Goal: Task Accomplishment & Management: Manage account settings

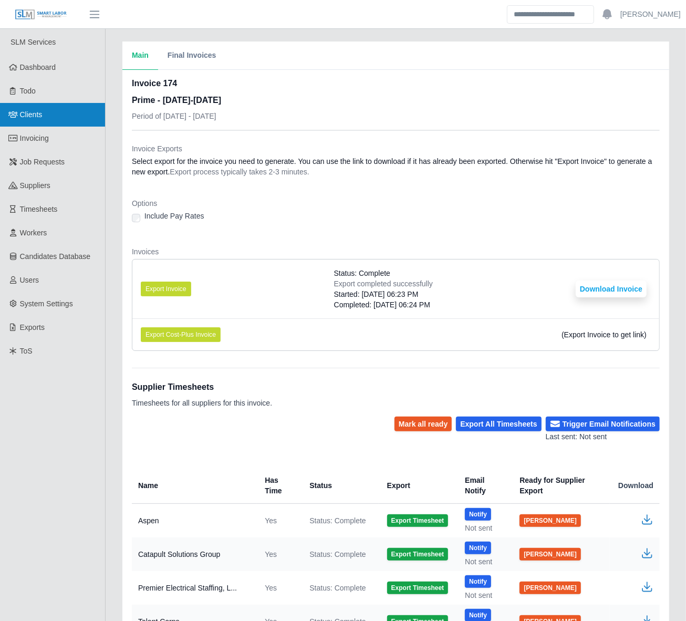
click at [32, 107] on link "Clients" at bounding box center [52, 115] width 105 height 24
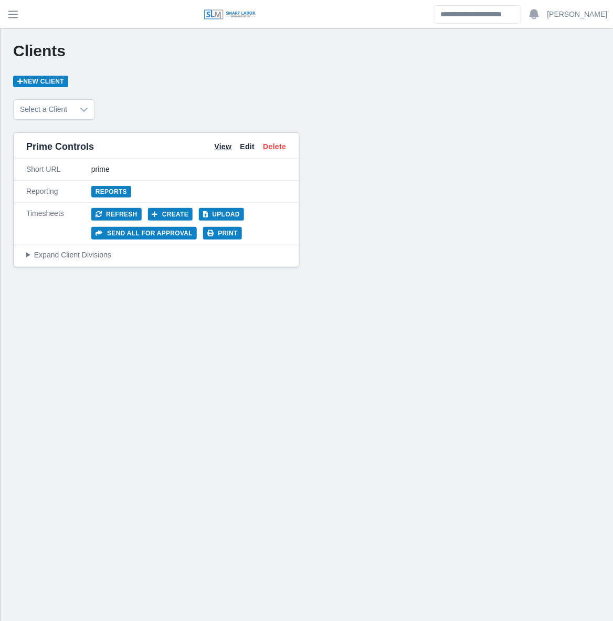
click at [224, 147] on link "View" at bounding box center [222, 146] width 17 height 11
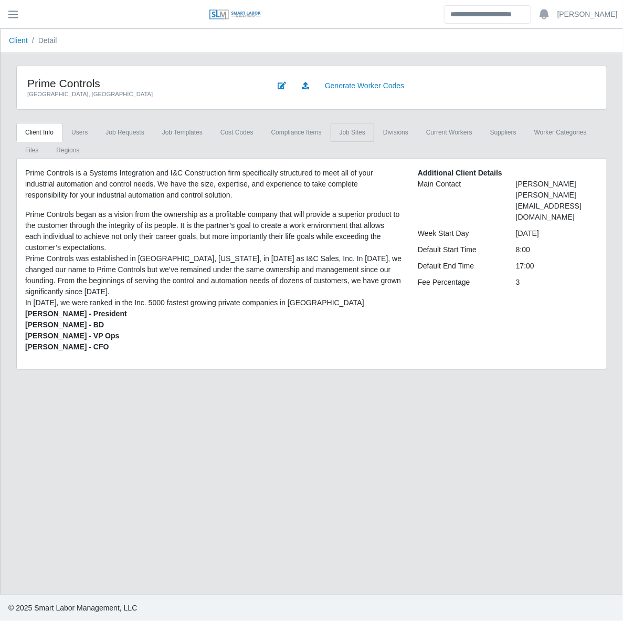
click at [339, 135] on link "job sites" at bounding box center [353, 132] width 44 height 19
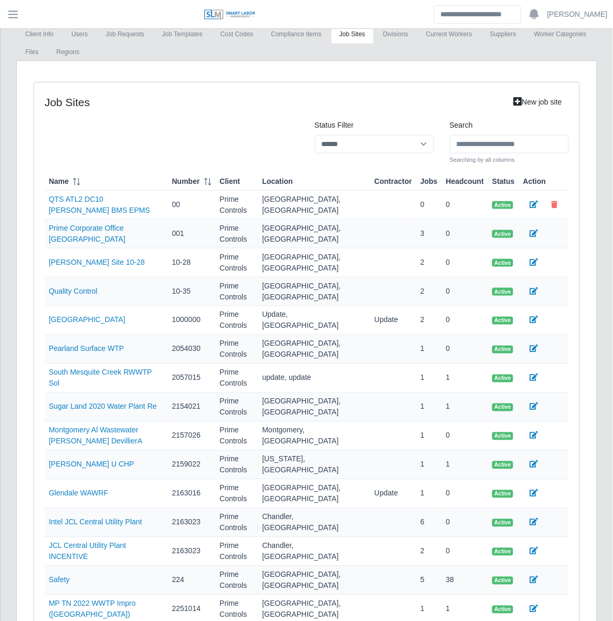
scroll to position [148, 0]
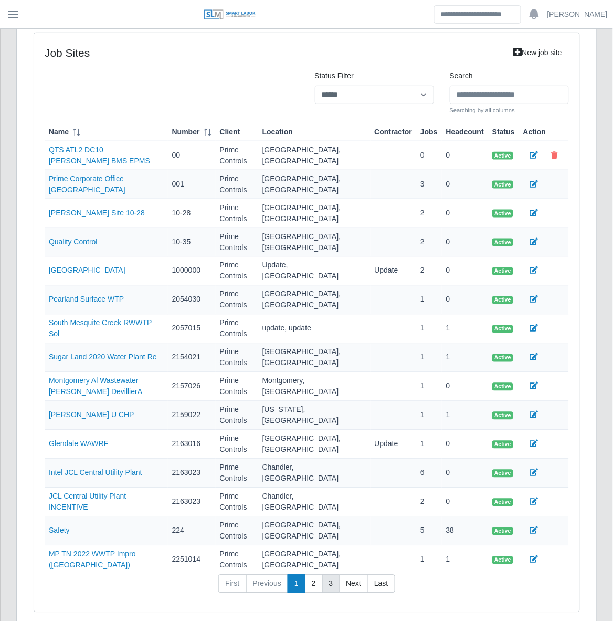
click at [324, 575] on link "3" at bounding box center [331, 584] width 18 height 19
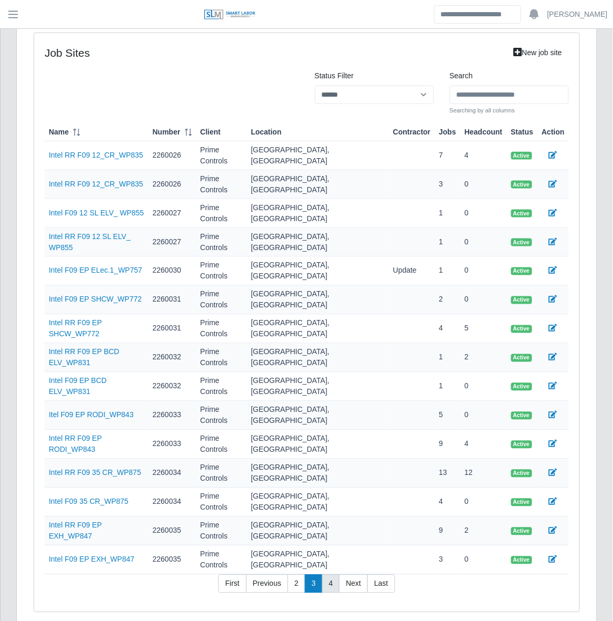
click at [331, 575] on link "4" at bounding box center [331, 584] width 18 height 19
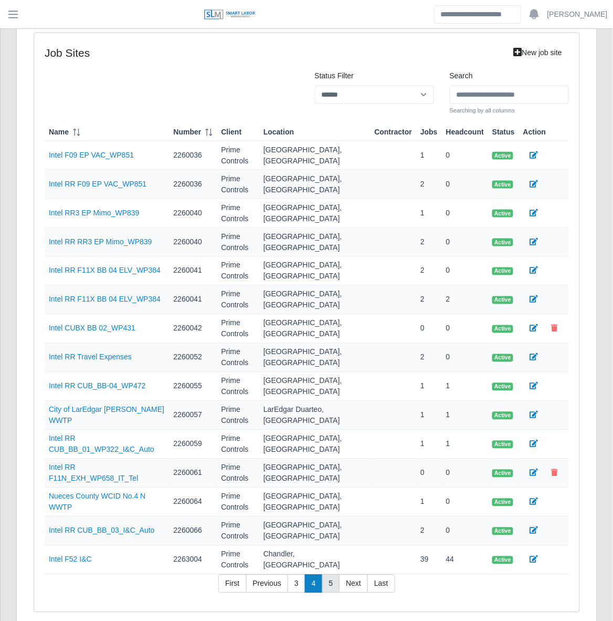
click at [334, 575] on link "5" at bounding box center [331, 584] width 18 height 19
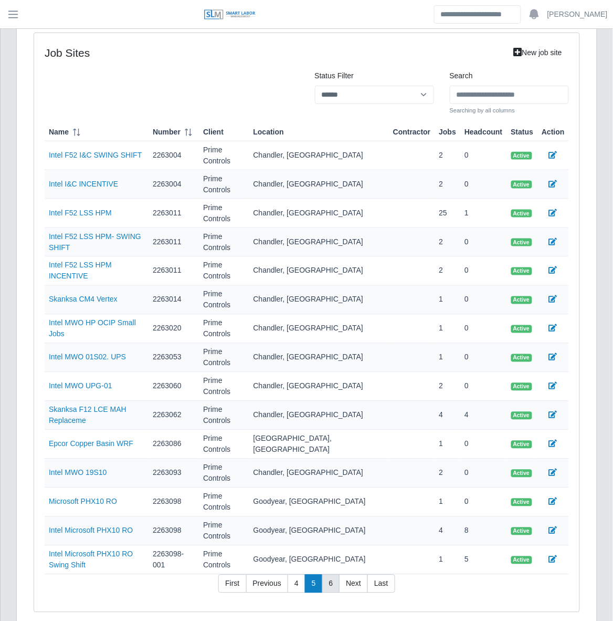
click at [334, 575] on link "6" at bounding box center [331, 584] width 18 height 19
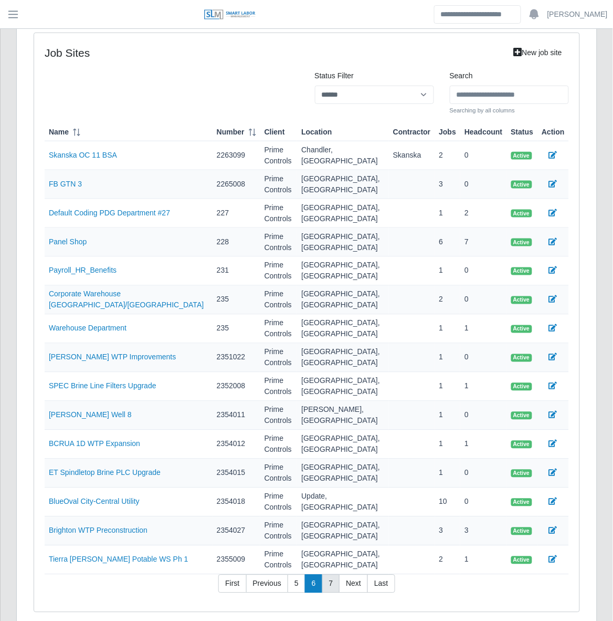
click at [334, 575] on link "7" at bounding box center [331, 584] width 18 height 19
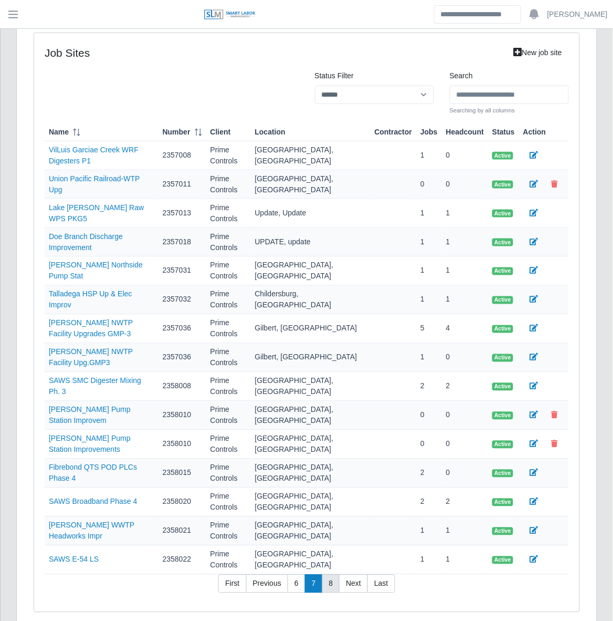
click at [334, 575] on link "8" at bounding box center [331, 584] width 18 height 19
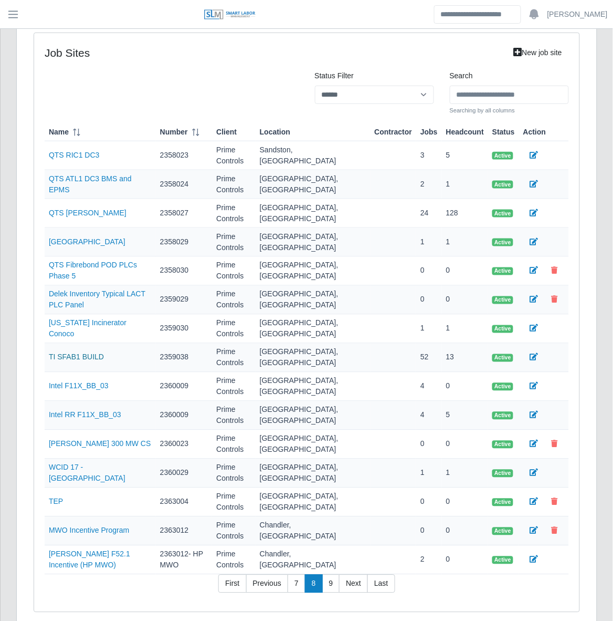
click at [81, 359] on link "TI SFAB1 BUILD" at bounding box center [76, 357] width 55 height 8
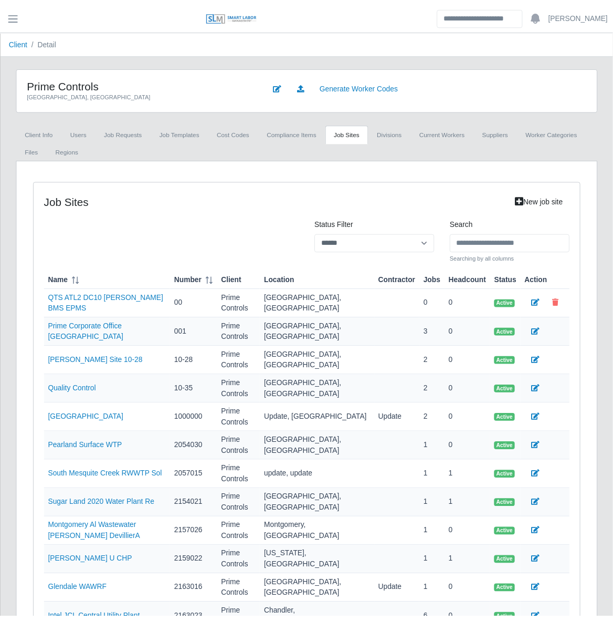
scroll to position [148, 0]
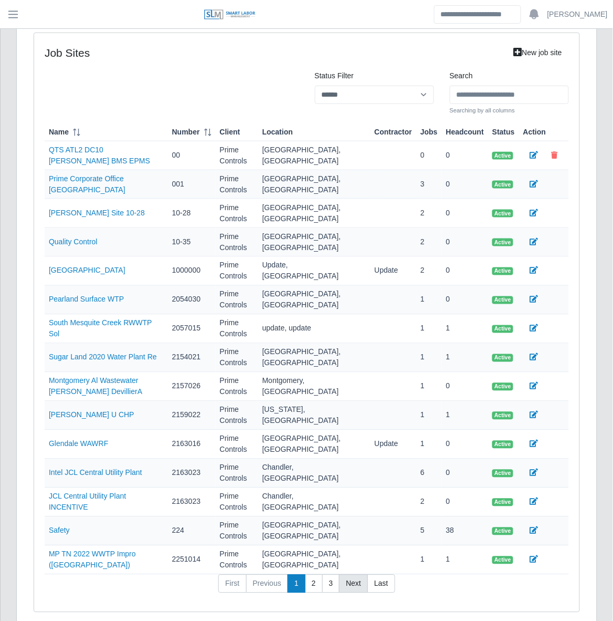
click at [358, 575] on link "Next" at bounding box center [353, 584] width 29 height 19
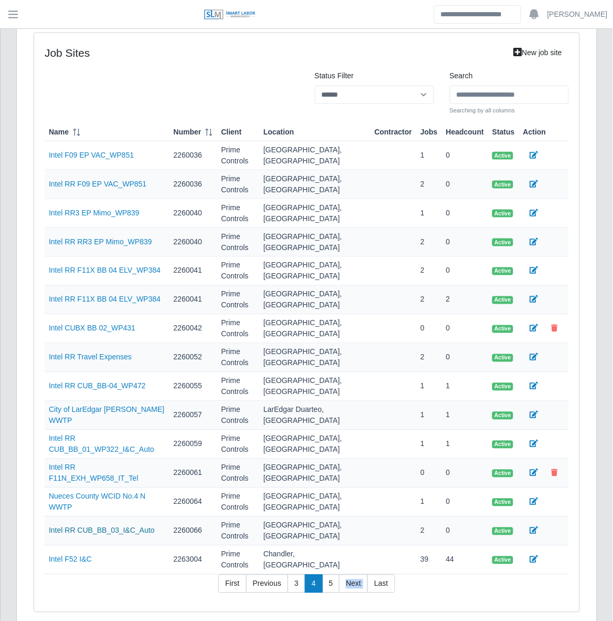
click at [135, 526] on link "Intel RR CUB_BB_03_I&C_Auto" at bounding box center [102, 530] width 106 height 8
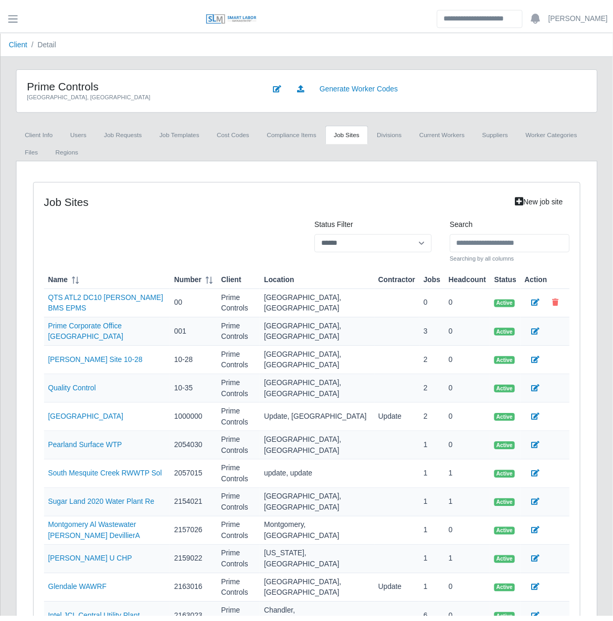
scroll to position [148, 0]
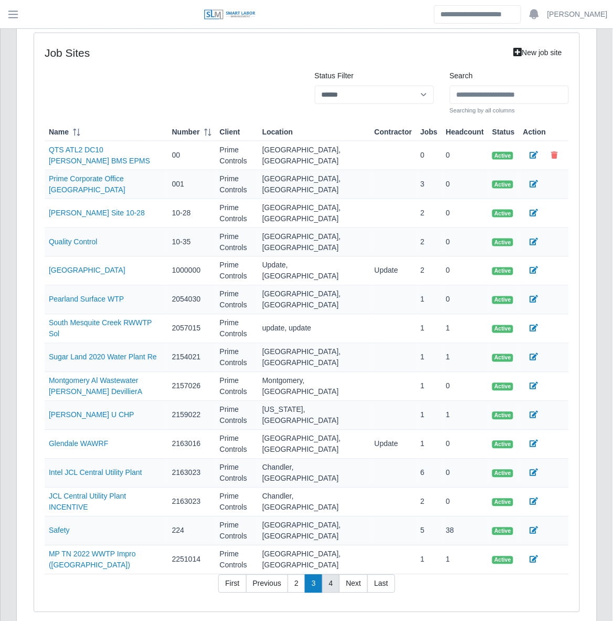
click at [334, 575] on link "4" at bounding box center [331, 584] width 18 height 19
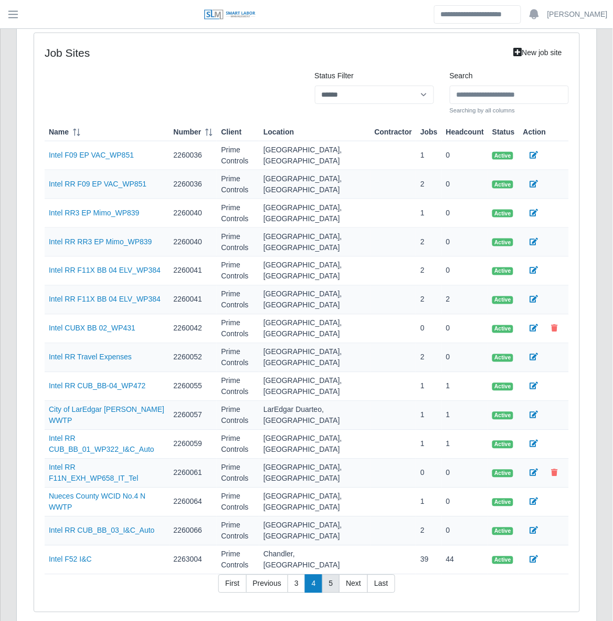
click at [334, 575] on link "5" at bounding box center [331, 584] width 18 height 19
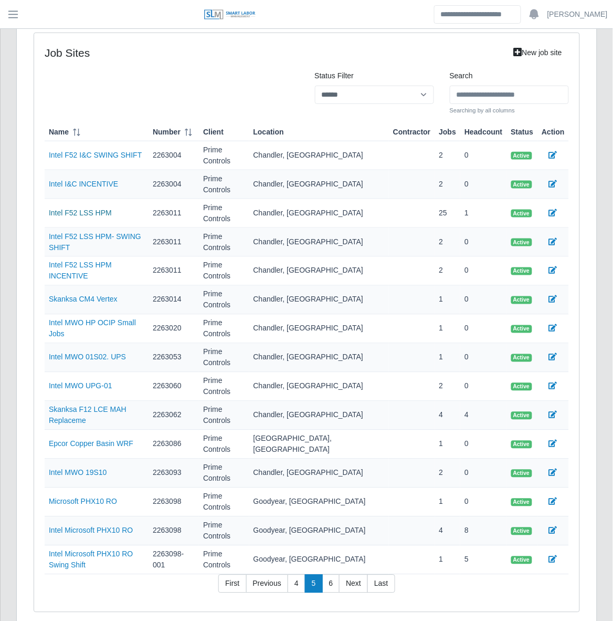
click at [95, 209] on link "Intel F52 LSS HPM" at bounding box center [80, 213] width 63 height 8
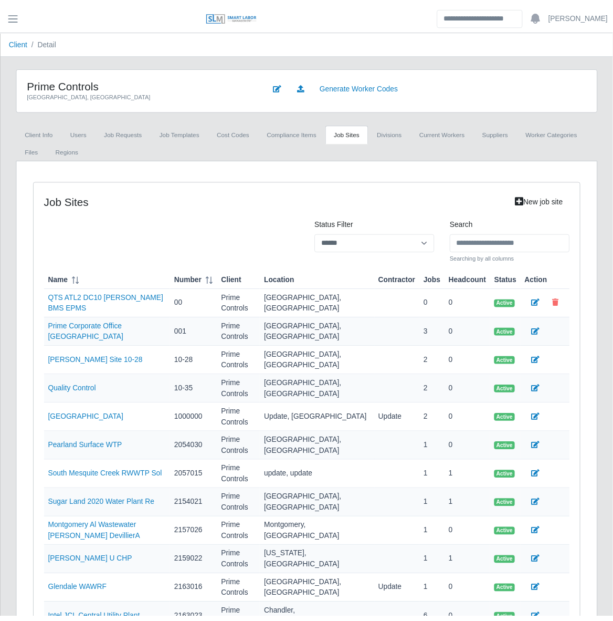
scroll to position [148, 0]
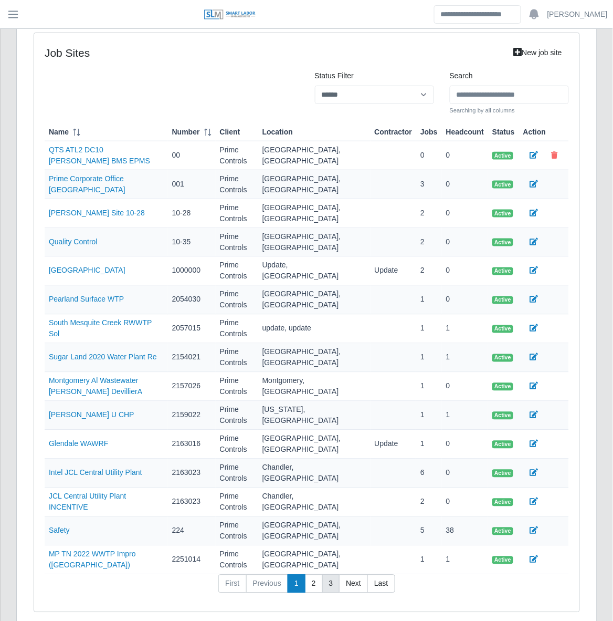
click at [337, 575] on link "3" at bounding box center [331, 584] width 18 height 19
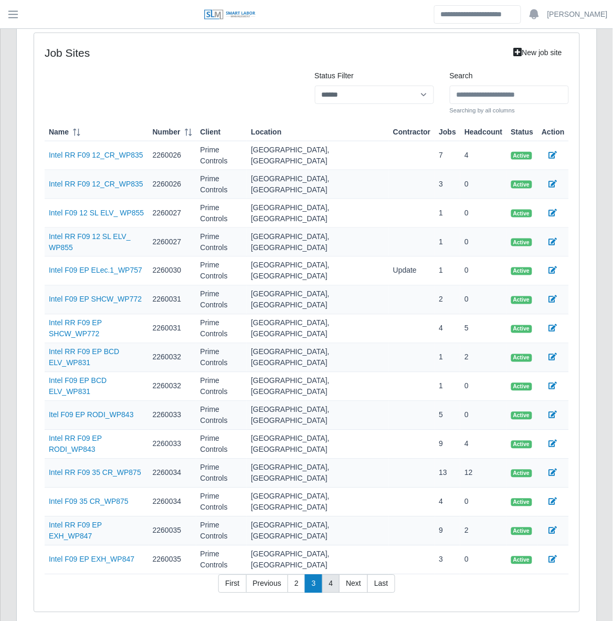
click at [337, 575] on link "4" at bounding box center [331, 584] width 18 height 19
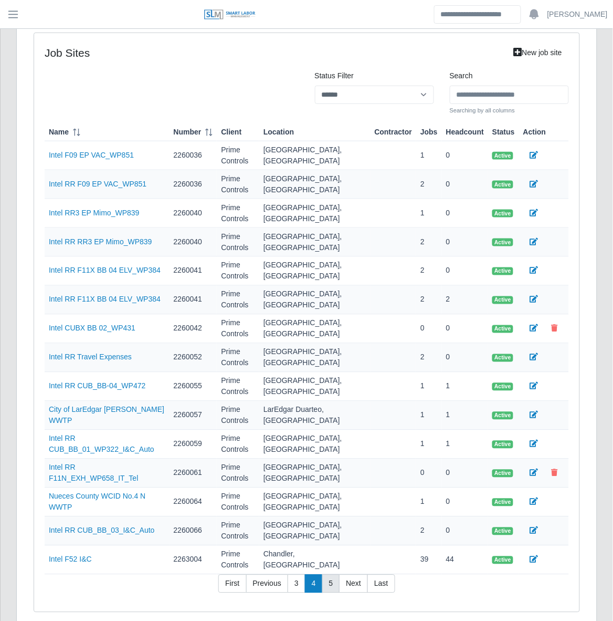
click at [337, 575] on link "5" at bounding box center [331, 584] width 18 height 19
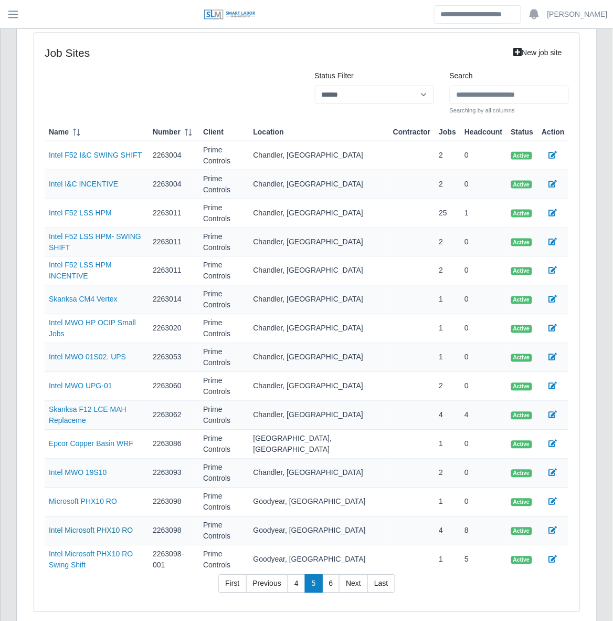
click at [109, 526] on link "Intel Microsoft PHX10 RO" at bounding box center [91, 530] width 84 height 8
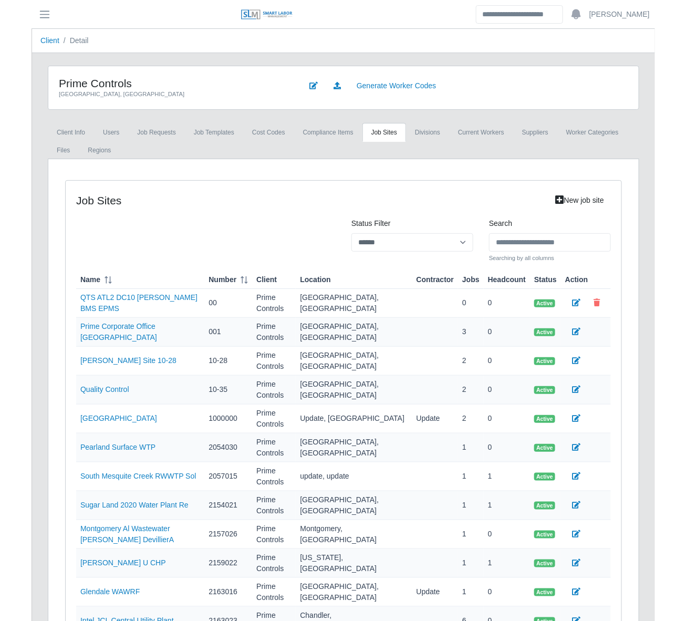
scroll to position [148, 0]
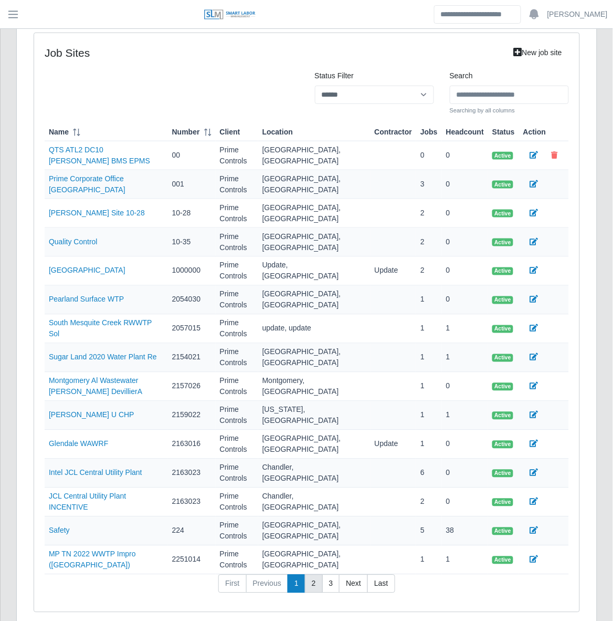
click at [312, 575] on link "2" at bounding box center [314, 584] width 18 height 19
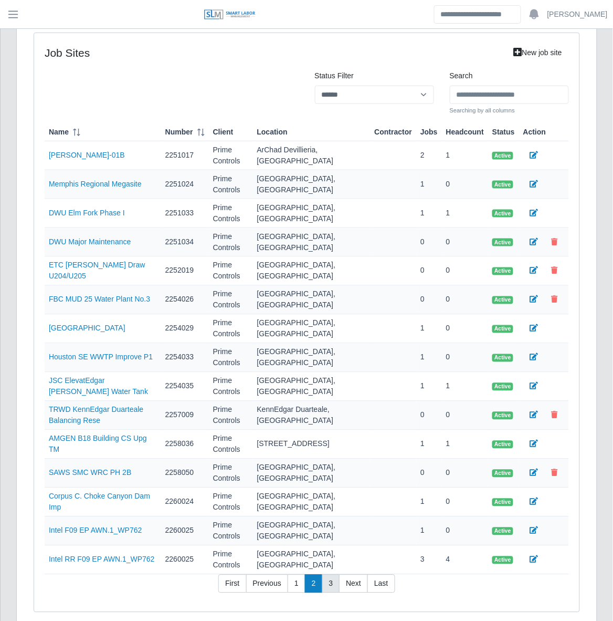
click at [331, 586] on link "3" at bounding box center [331, 584] width 18 height 19
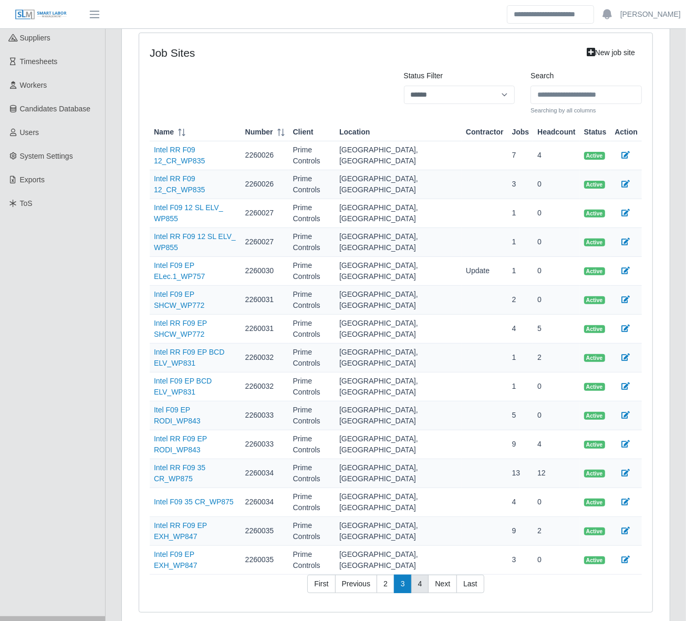
click at [420, 575] on link "4" at bounding box center [420, 584] width 18 height 19
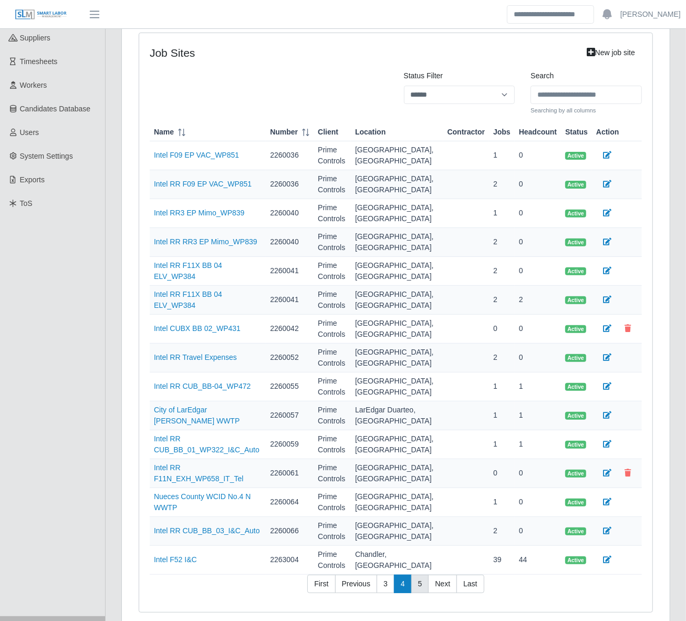
scroll to position [199, 0]
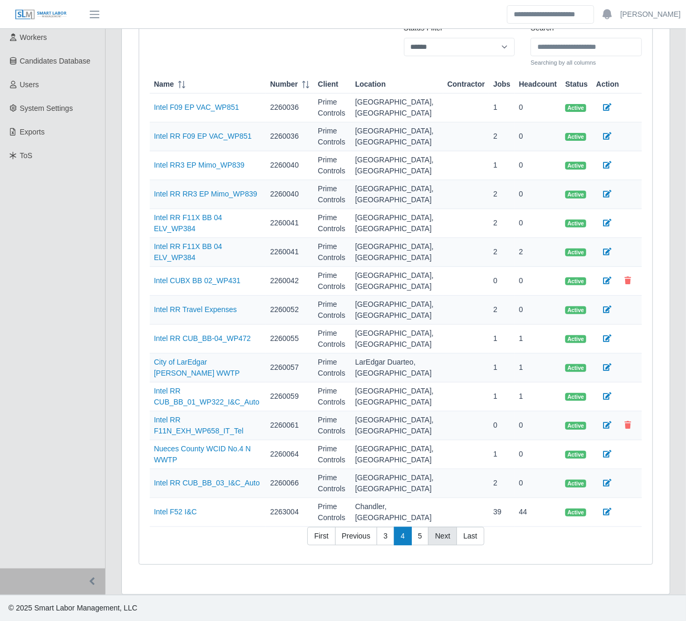
click at [434, 535] on link "Next" at bounding box center [442, 536] width 29 height 19
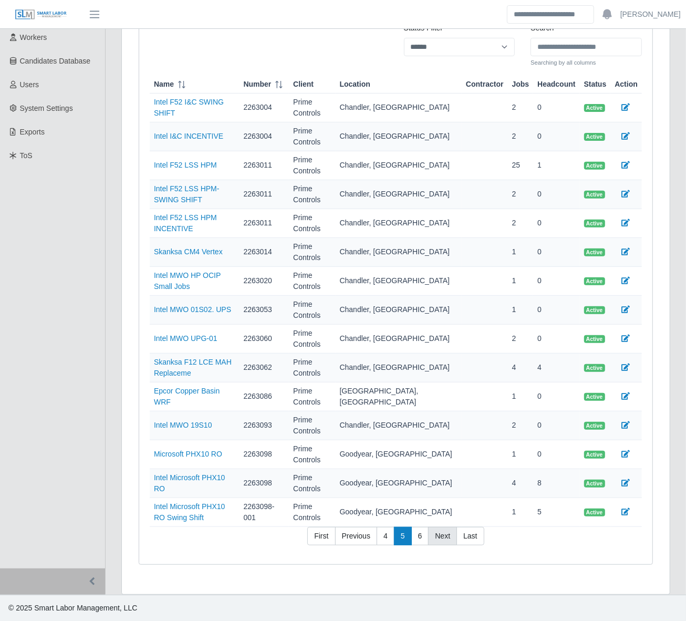
scroll to position [148, 0]
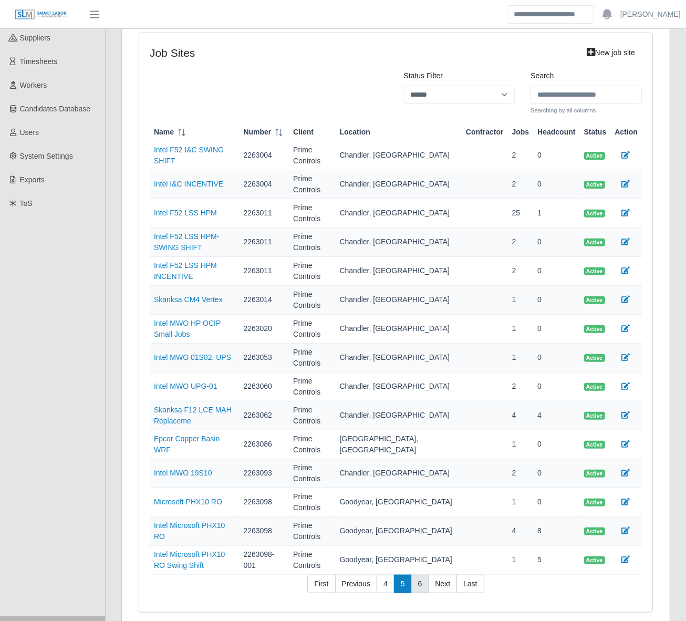
click at [421, 575] on link "6" at bounding box center [420, 584] width 18 height 19
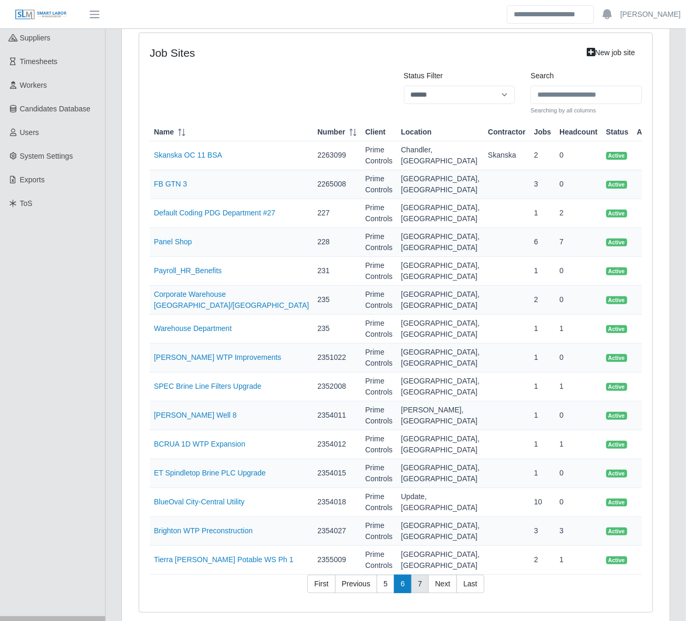
scroll to position [199, 0]
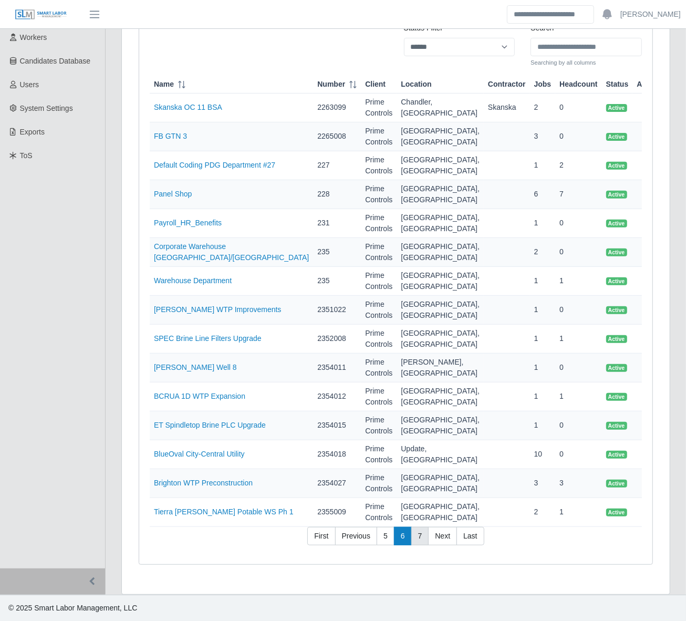
click at [415, 533] on link "7" at bounding box center [420, 536] width 18 height 19
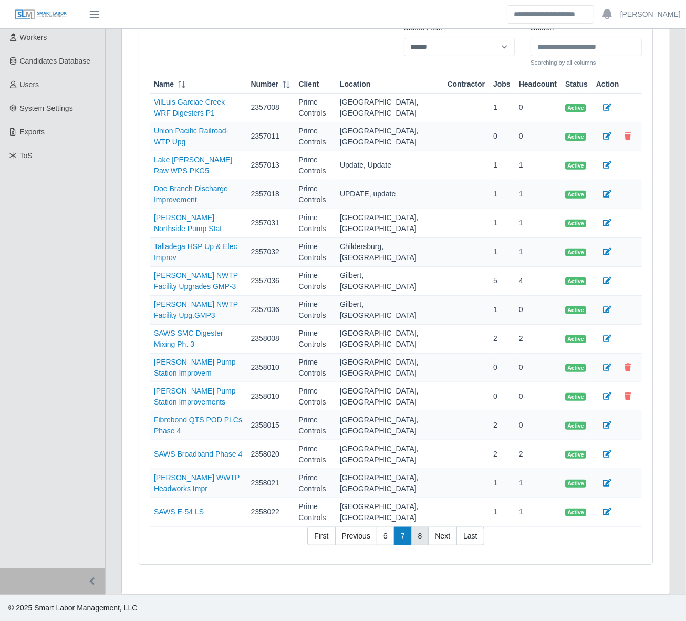
click at [421, 543] on link "8" at bounding box center [420, 536] width 18 height 19
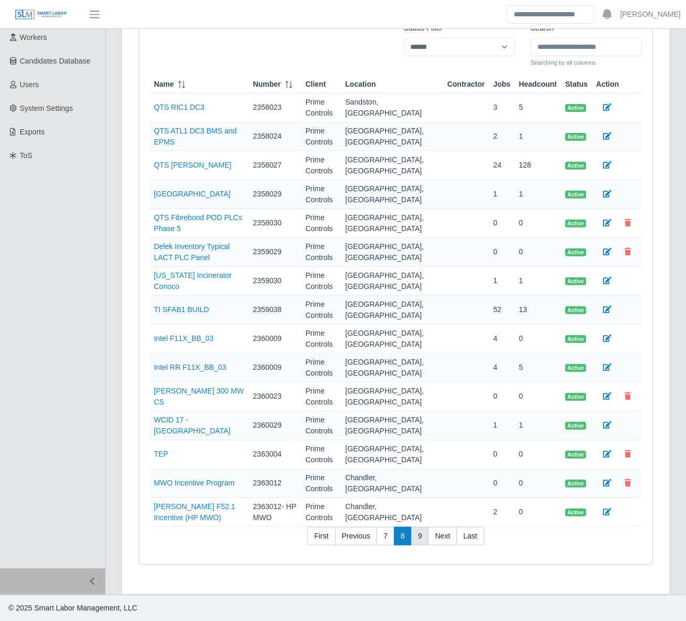
click at [418, 532] on link "9" at bounding box center [420, 536] width 18 height 19
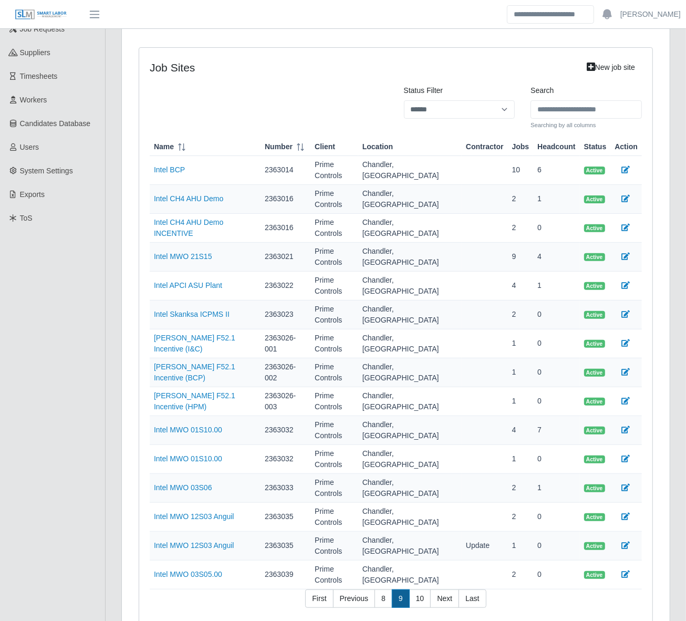
scroll to position [130, 0]
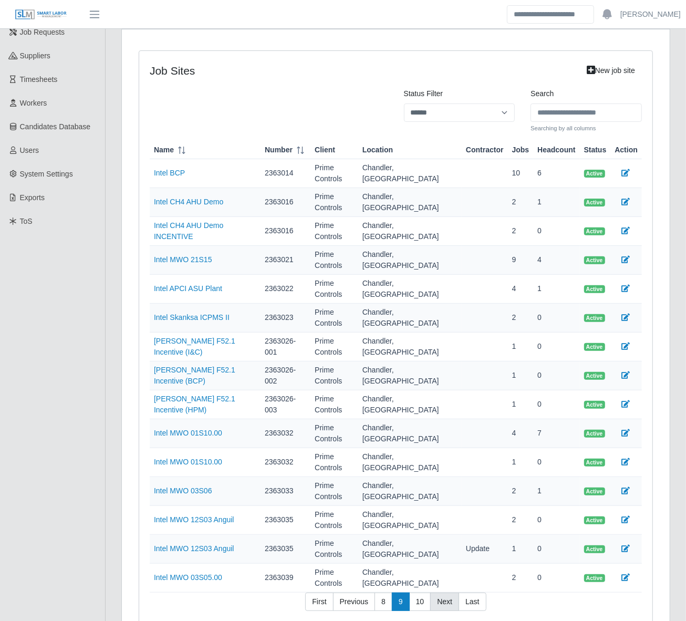
click at [445, 592] on link "Next" at bounding box center [444, 601] width 29 height 19
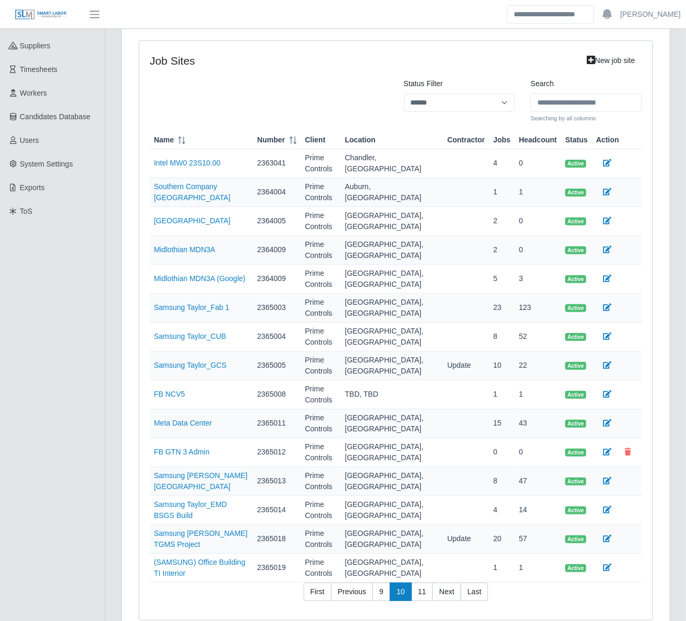
scroll to position [148, 0]
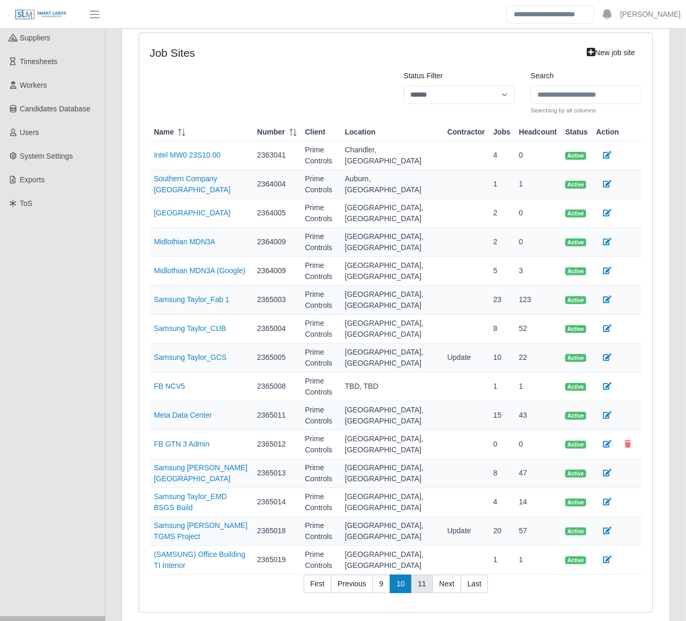
click at [416, 575] on link "11" at bounding box center [422, 584] width 22 height 19
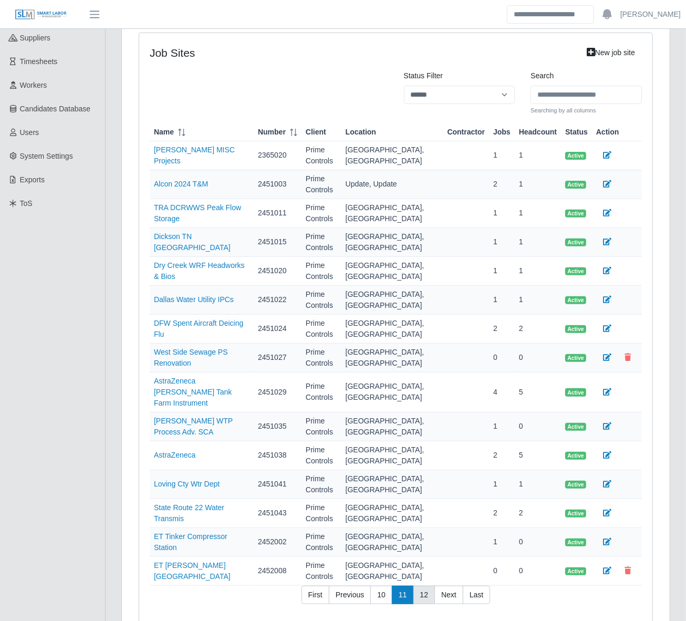
scroll to position [199, 0]
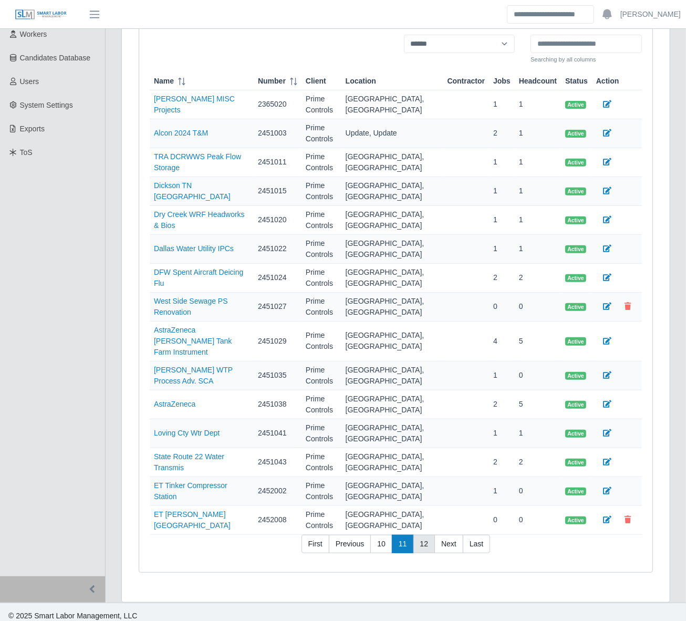
click at [422, 542] on link "12" at bounding box center [424, 544] width 22 height 19
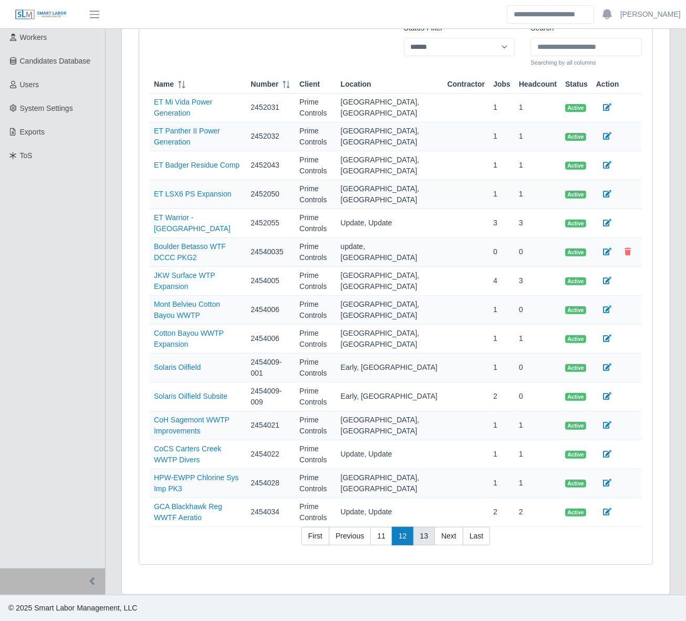
click at [424, 536] on link "13" at bounding box center [424, 536] width 22 height 19
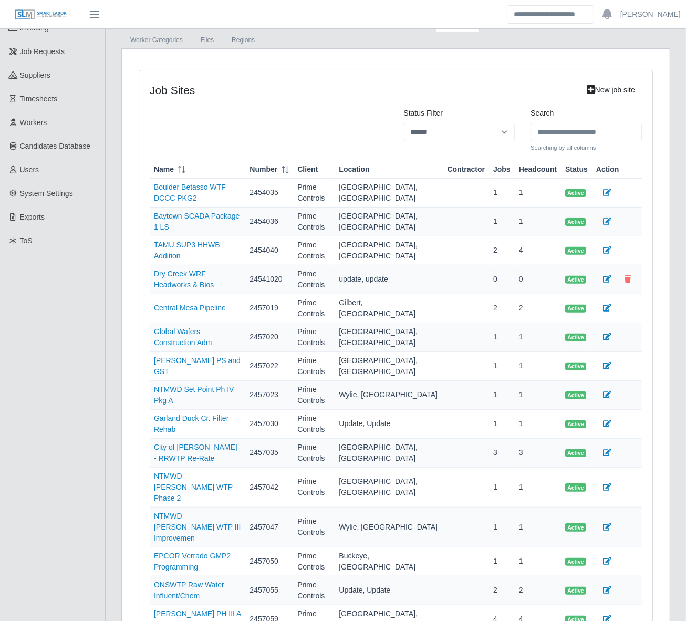
scroll to position [148, 0]
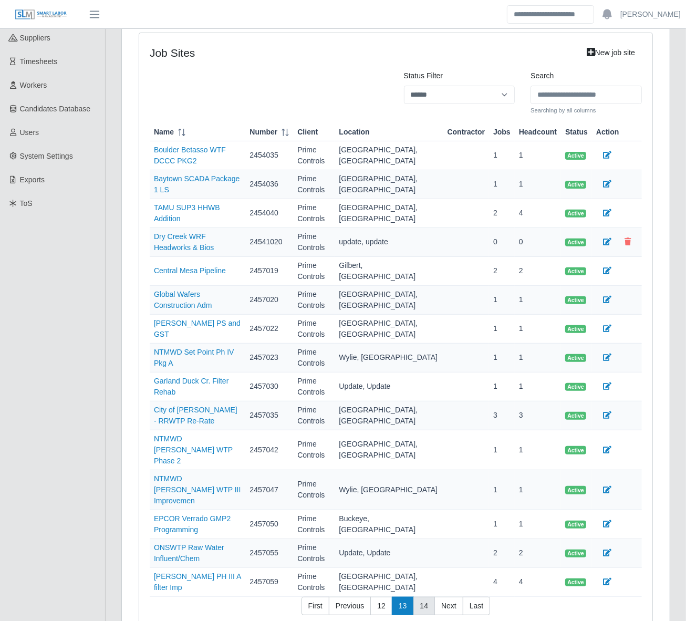
click at [420, 597] on link "14" at bounding box center [424, 606] width 22 height 19
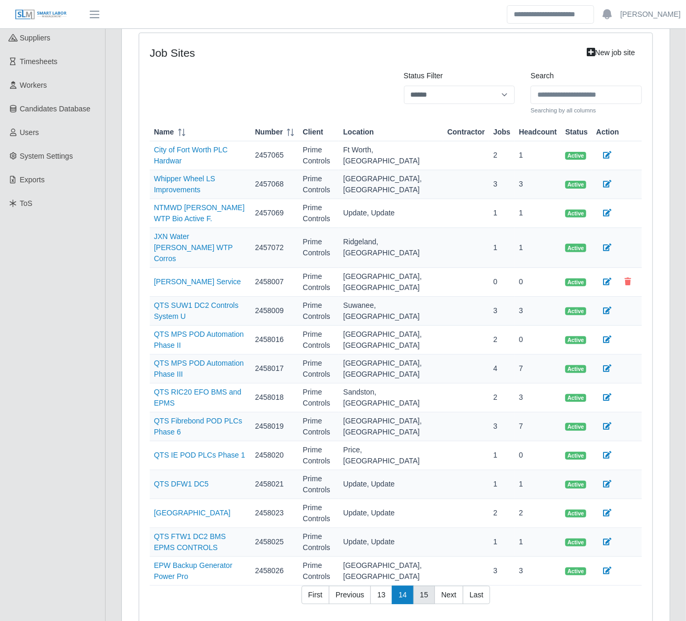
click at [423, 586] on link "15" at bounding box center [424, 595] width 22 height 19
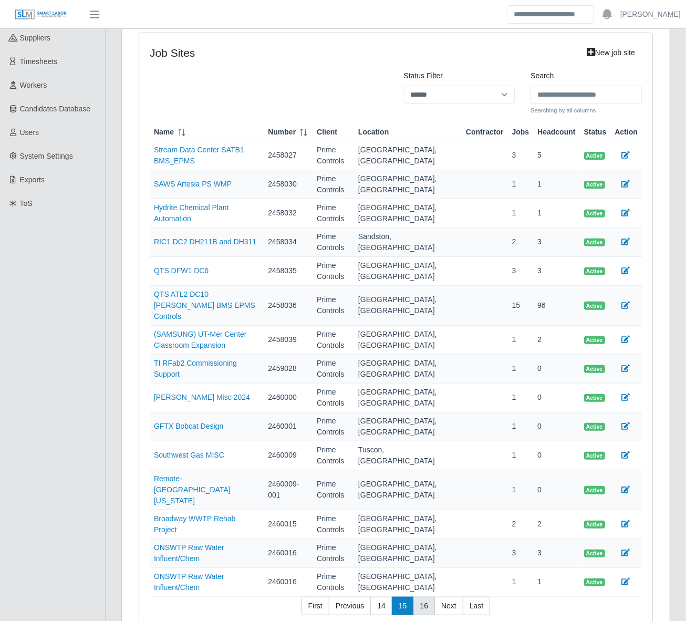
scroll to position [199, 0]
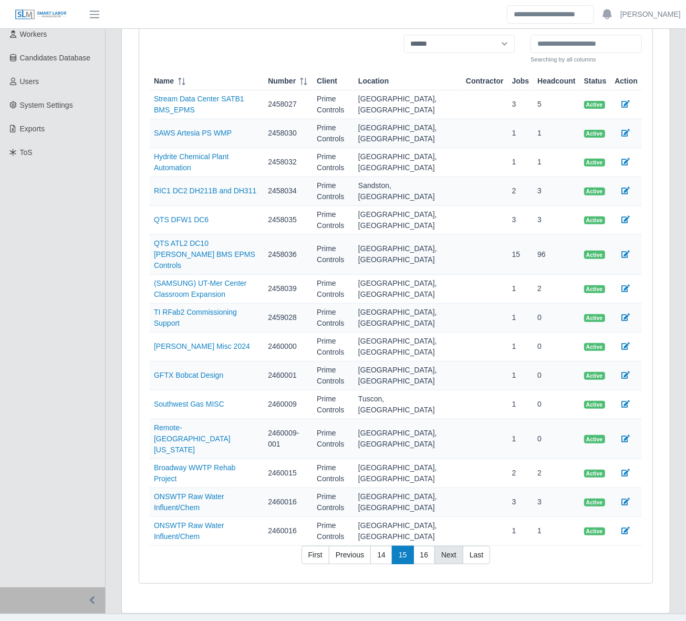
click at [446, 546] on link "Next" at bounding box center [448, 555] width 29 height 19
click at [447, 546] on link "Next" at bounding box center [448, 555] width 29 height 19
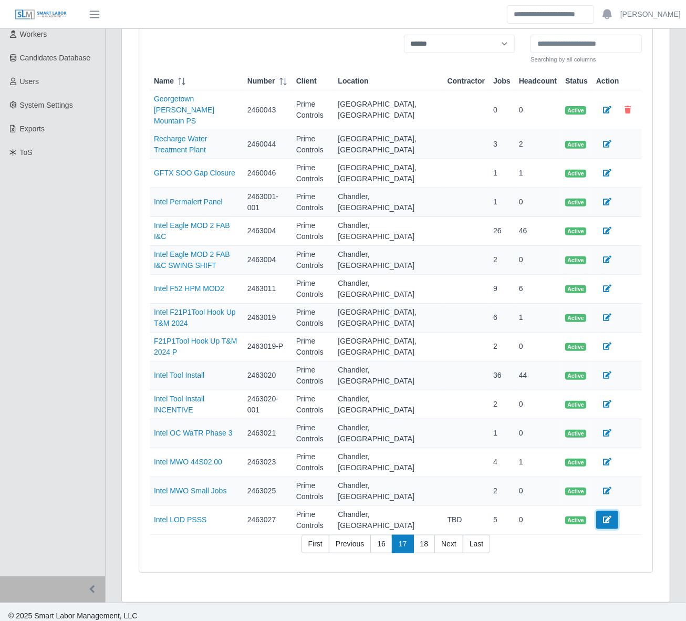
click at [603, 516] on icon at bounding box center [607, 519] width 8 height 7
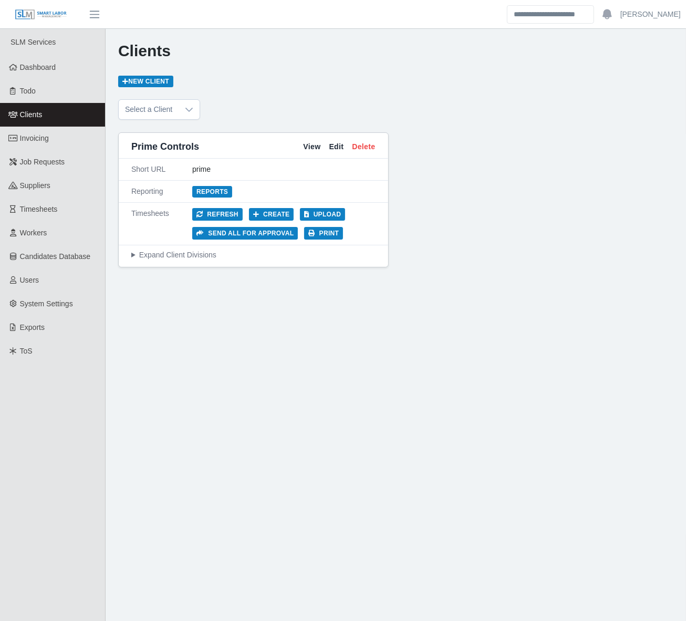
click at [174, 258] on summary "Expand Client Divisions" at bounding box center [253, 254] width 244 height 11
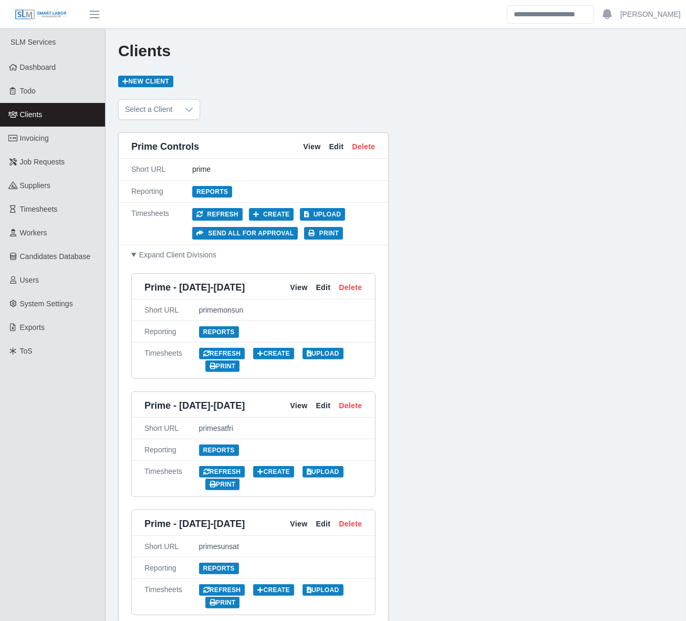
click at [319, 51] on h1 "Clients" at bounding box center [395, 50] width 555 height 19
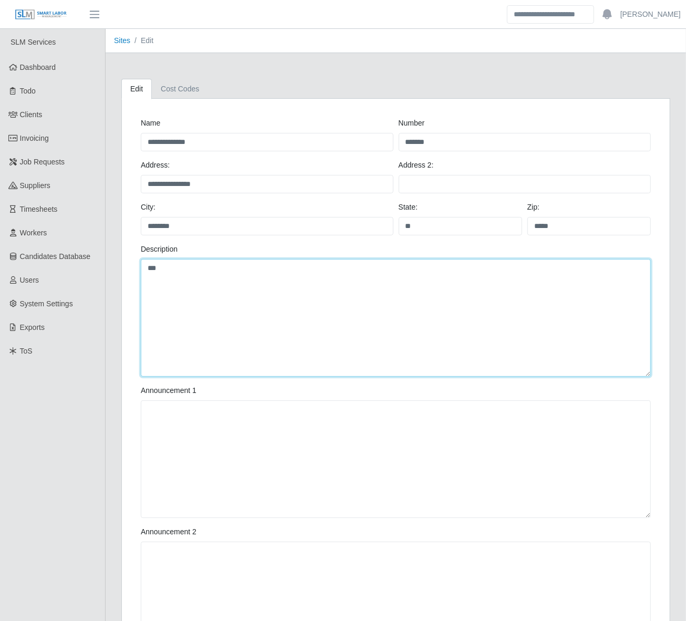
drag, startPoint x: 173, startPoint y: 274, endPoint x: 150, endPoint y: 274, distance: 23.6
click at [150, 274] on textarea "***" at bounding box center [396, 318] width 510 height 118
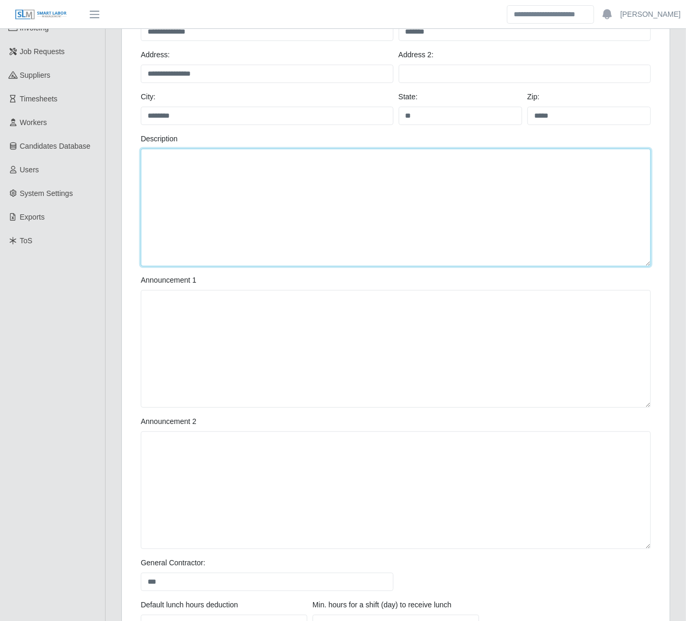
scroll to position [248, 0]
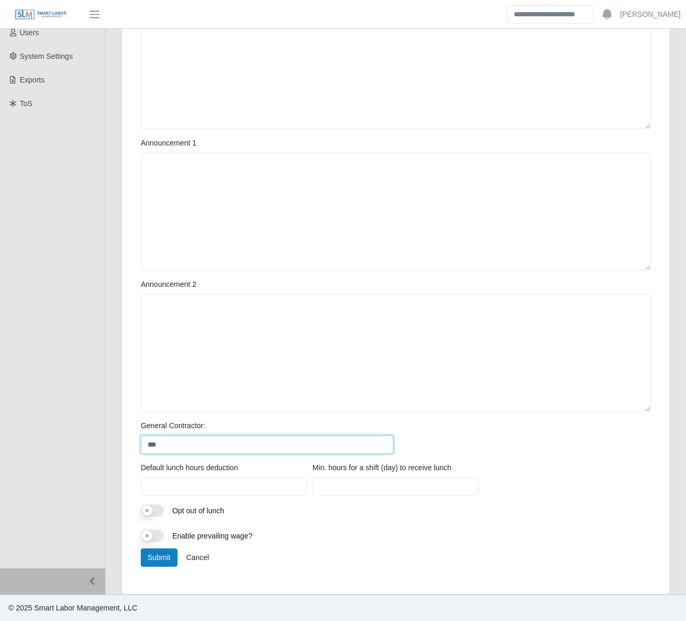
drag, startPoint x: 126, startPoint y: 437, endPoint x: 119, endPoint y: 440, distance: 7.8
click at [107, 439] on div "**********" at bounding box center [396, 206] width 580 height 776
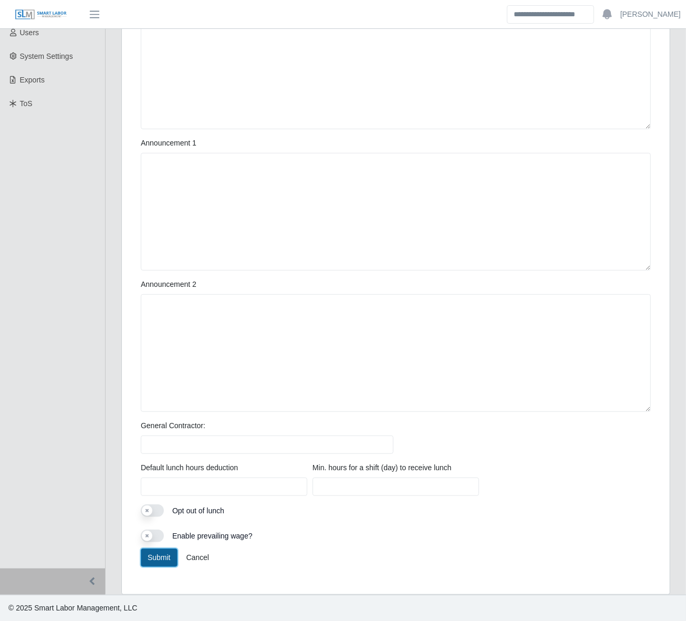
click at [162, 564] on button "Submit" at bounding box center [159, 557] width 37 height 18
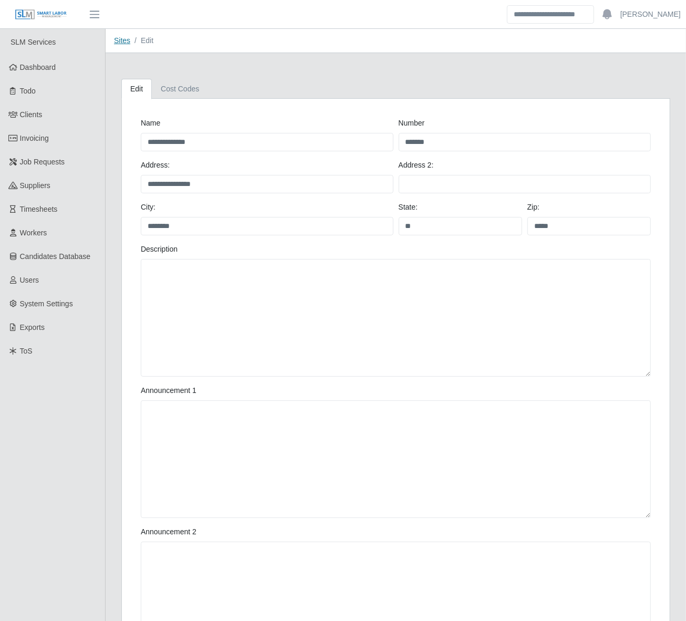
click at [114, 40] on link "Sites" at bounding box center [122, 40] width 16 height 8
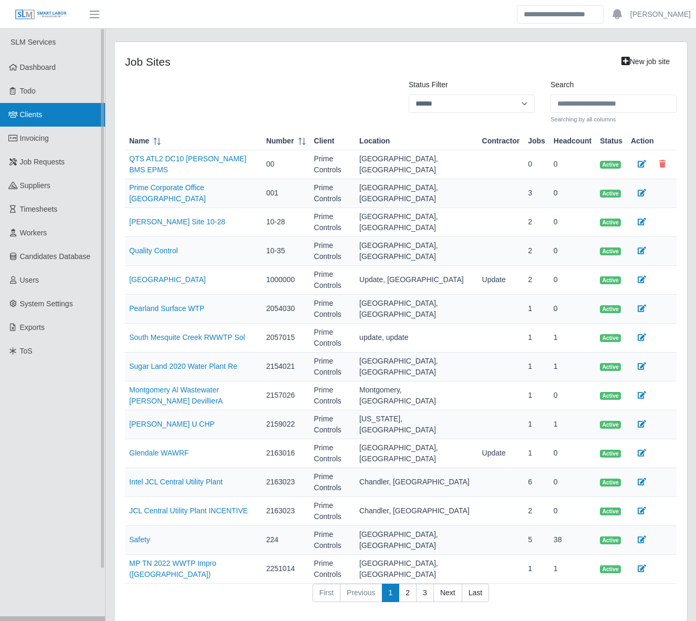
click at [35, 117] on span "Clients" at bounding box center [31, 114] width 23 height 8
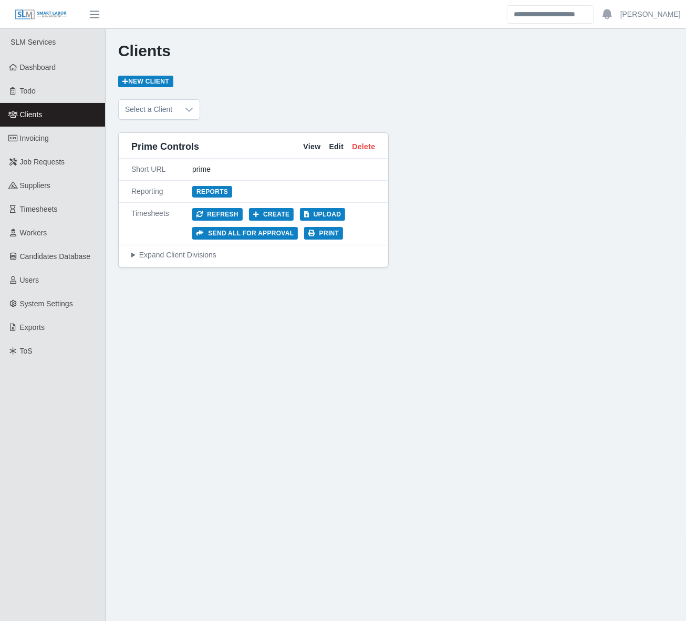
click at [166, 255] on summary "Expand Client Divisions" at bounding box center [253, 254] width 244 height 11
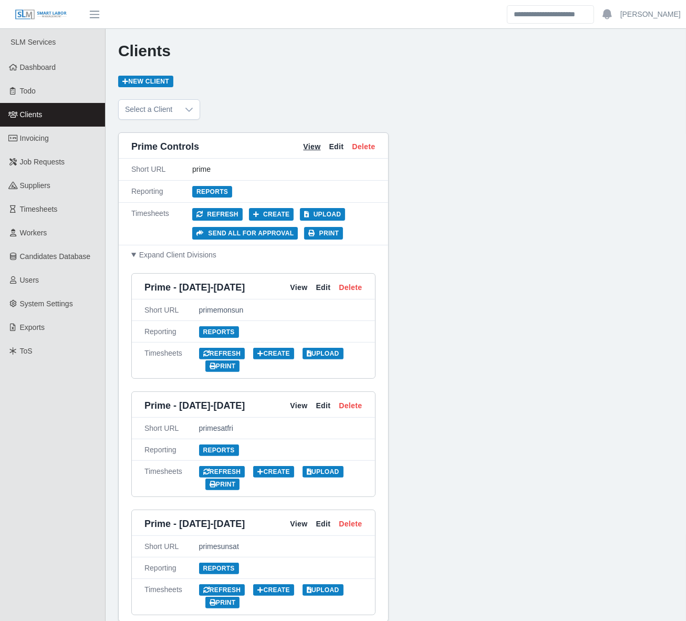
click at [310, 145] on link "View" at bounding box center [311, 146] width 17 height 11
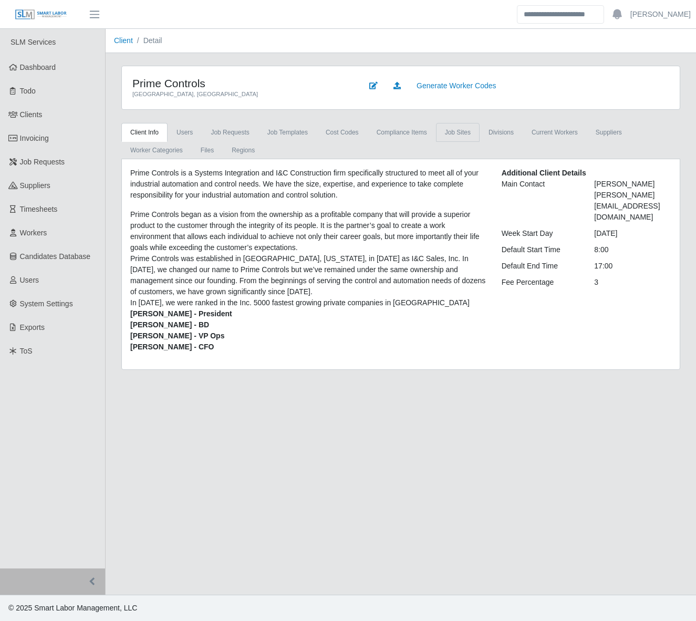
click at [453, 132] on link "job sites" at bounding box center [458, 132] width 44 height 19
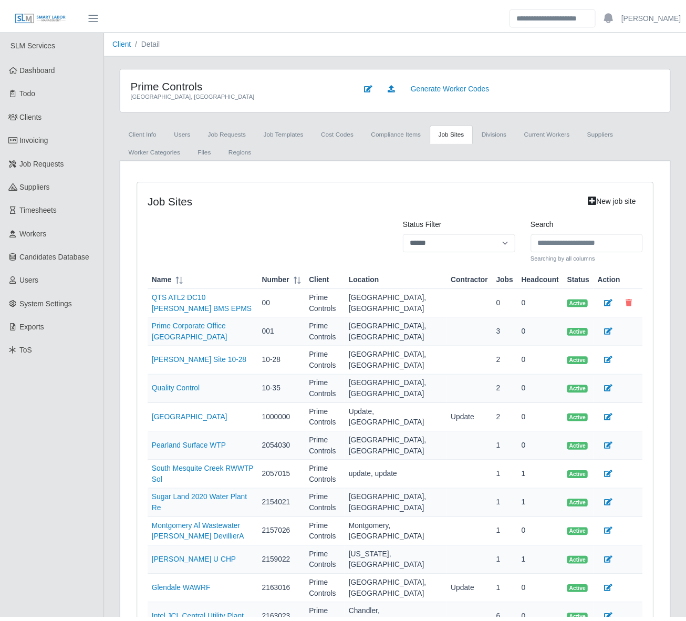
scroll to position [199, 0]
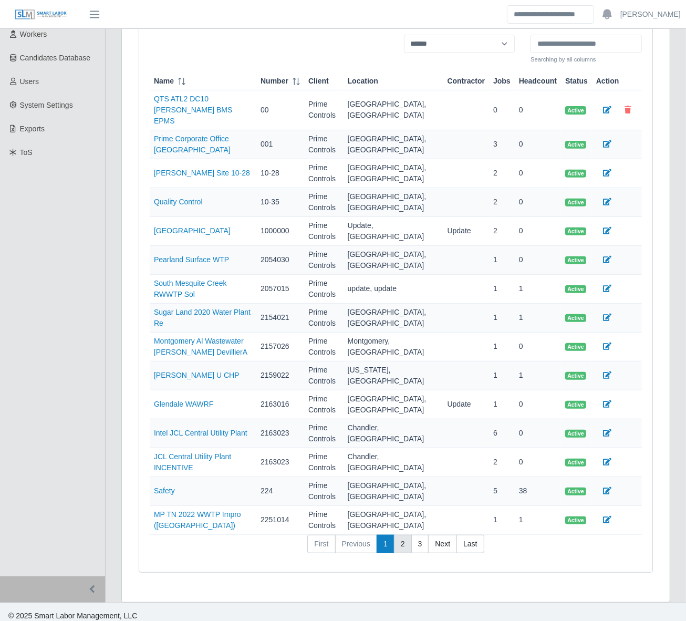
click at [407, 539] on link "2" at bounding box center [403, 544] width 18 height 19
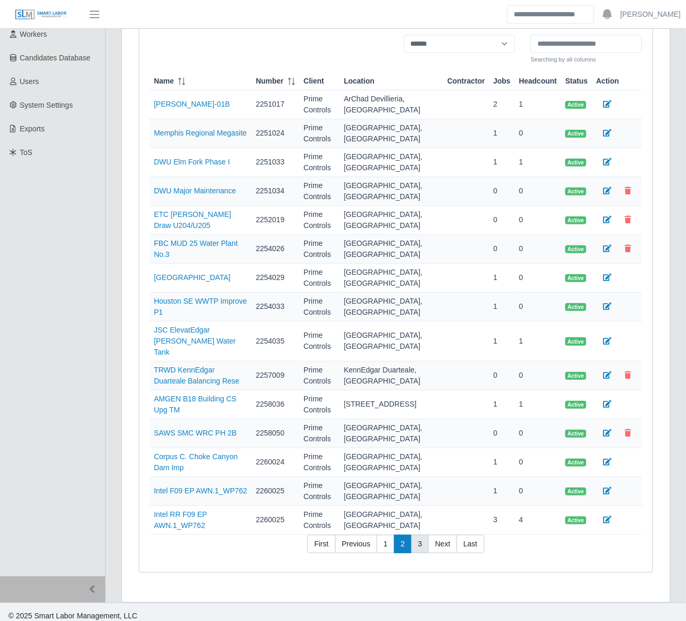
click at [421, 536] on link "3" at bounding box center [420, 544] width 18 height 19
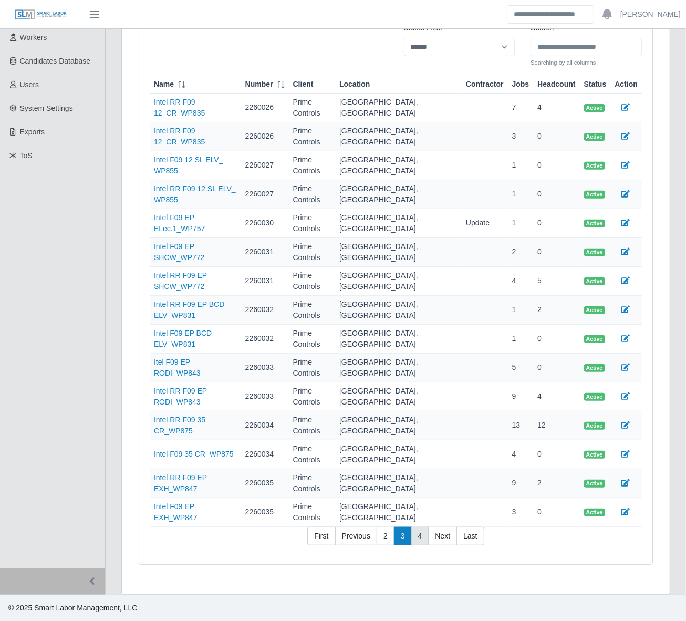
scroll to position [148, 0]
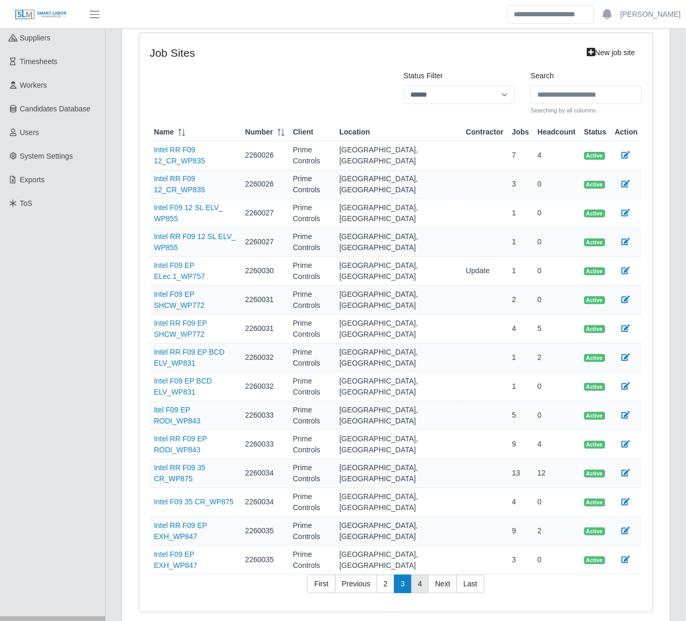
click at [416, 575] on link "4" at bounding box center [420, 584] width 18 height 19
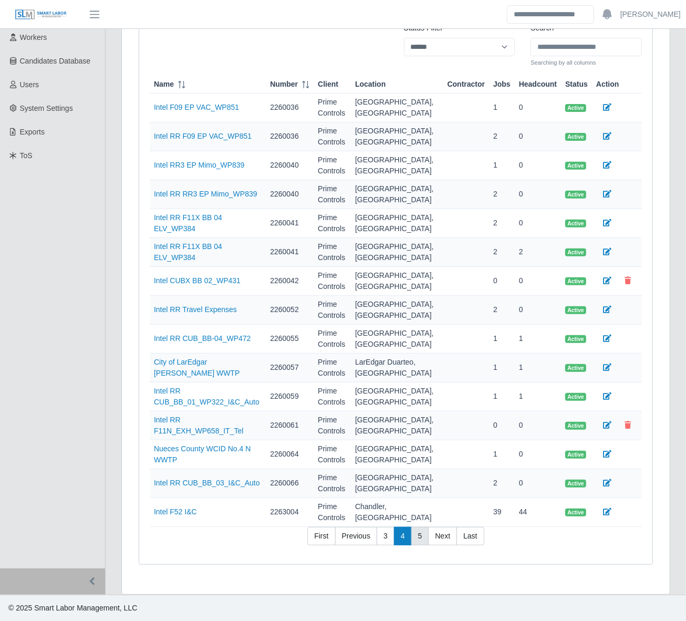
click at [419, 537] on link "5" at bounding box center [420, 536] width 18 height 19
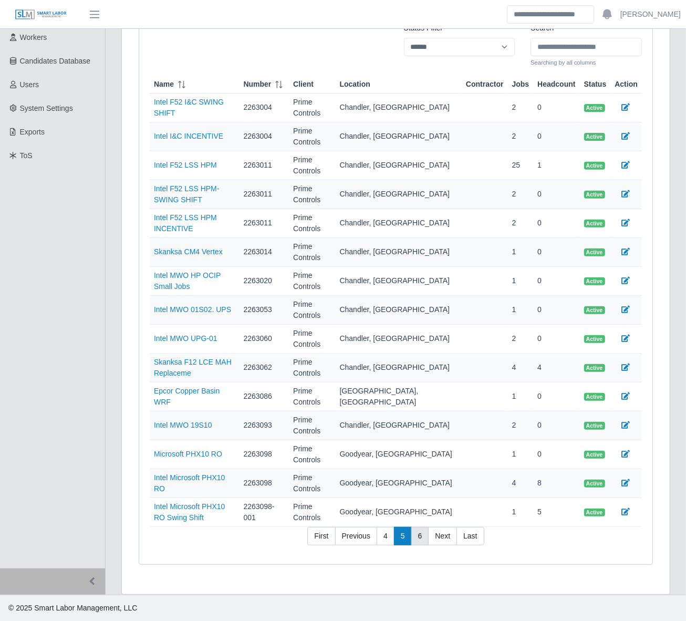
scroll to position [148, 0]
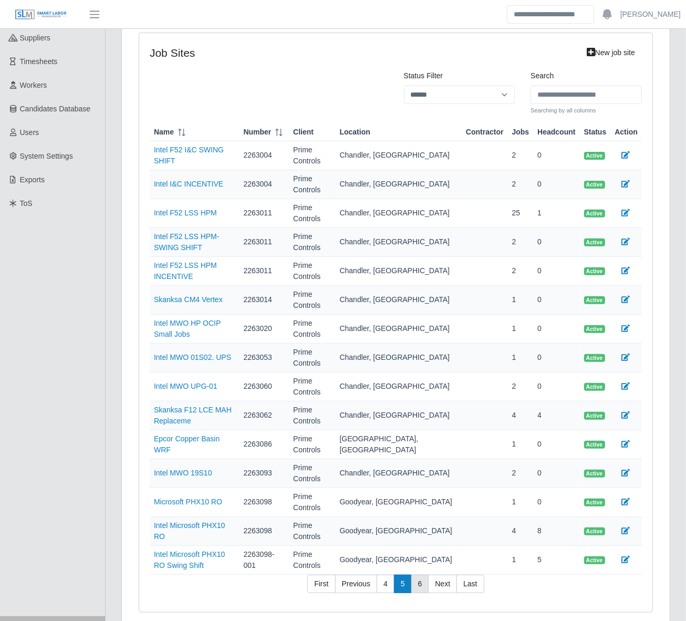
click at [416, 575] on link "6" at bounding box center [420, 584] width 18 height 19
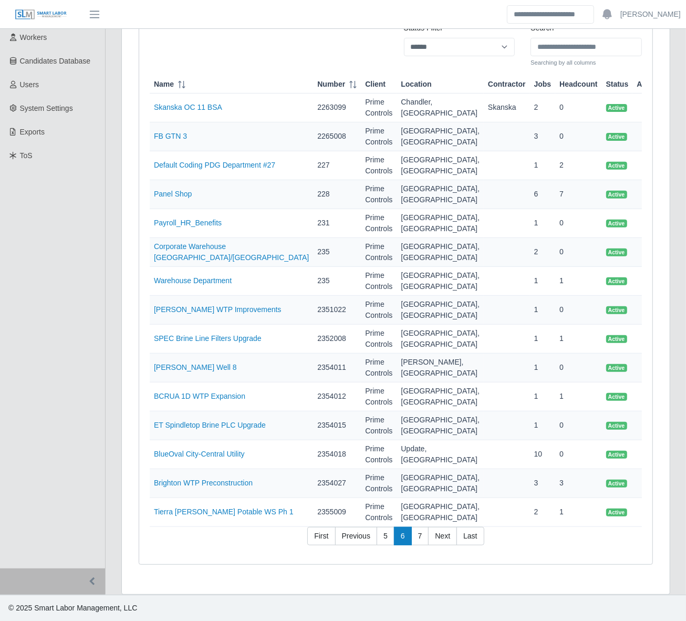
scroll to position [199, 0]
click at [423, 536] on link "7" at bounding box center [420, 536] width 18 height 19
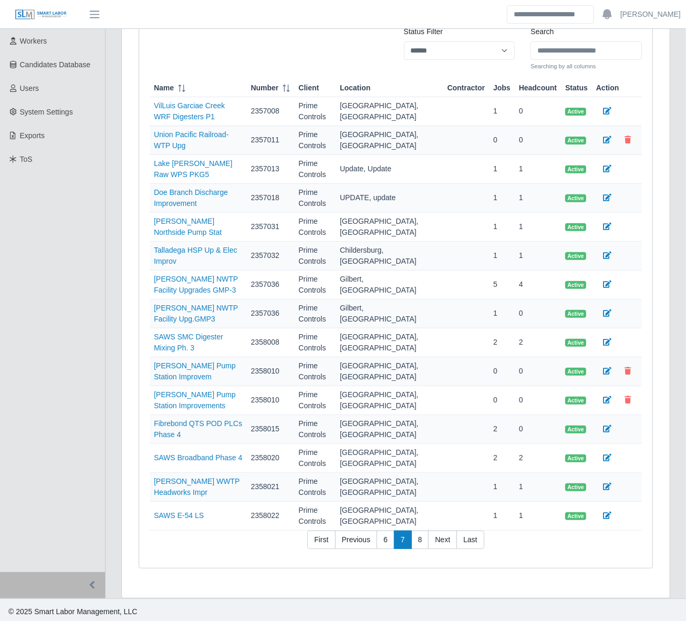
scroll to position [184, 0]
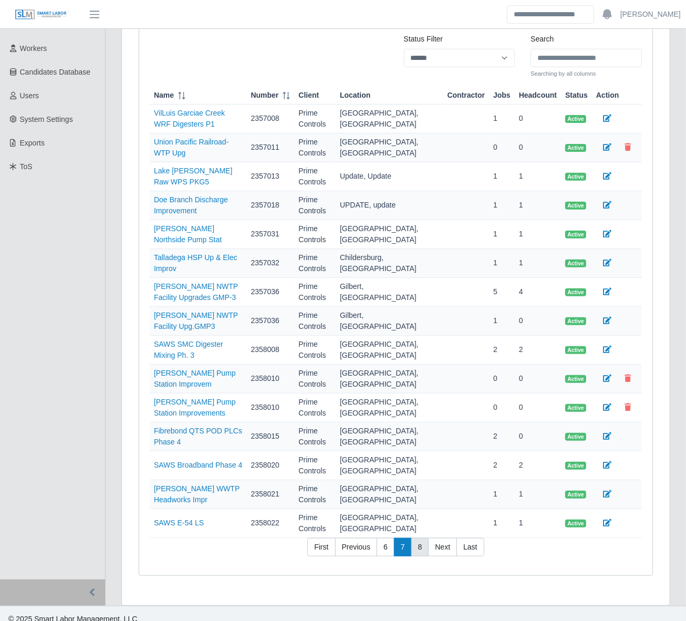
click at [423, 552] on link "8" at bounding box center [420, 547] width 18 height 19
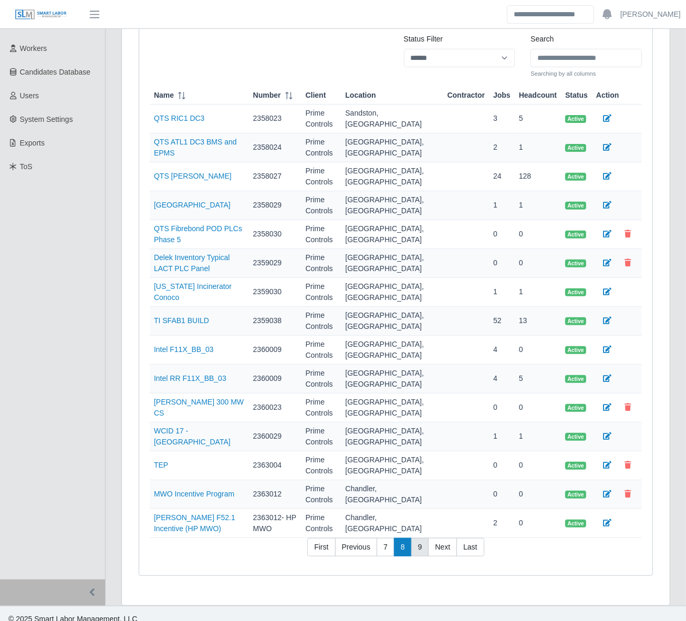
click at [419, 553] on link "9" at bounding box center [420, 547] width 18 height 19
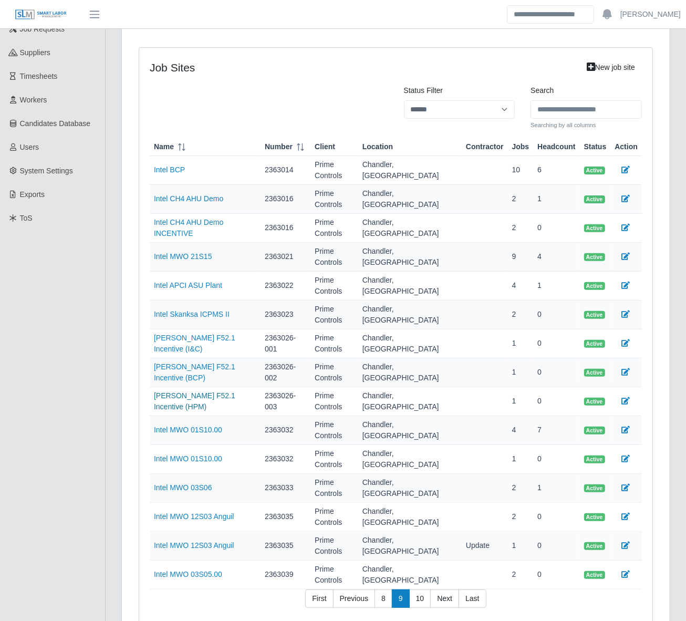
scroll to position [148, 0]
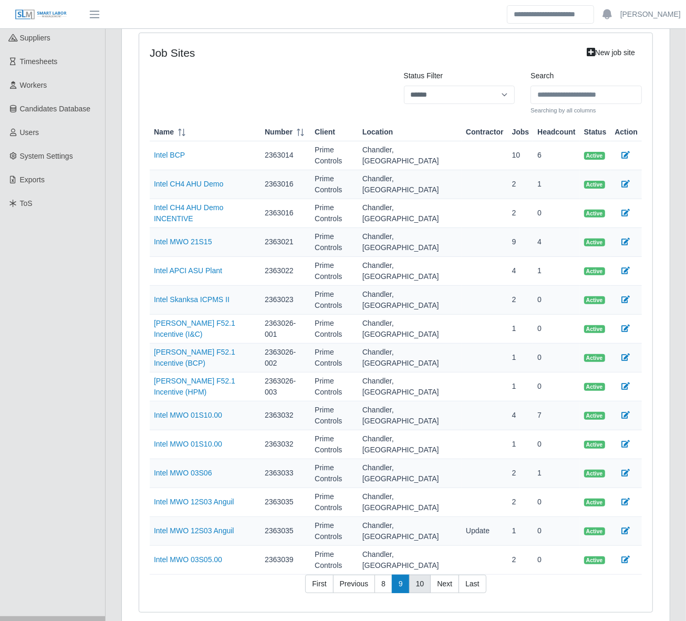
click at [420, 575] on link "10" at bounding box center [420, 584] width 22 height 19
click at [442, 575] on link "Next" at bounding box center [446, 584] width 29 height 19
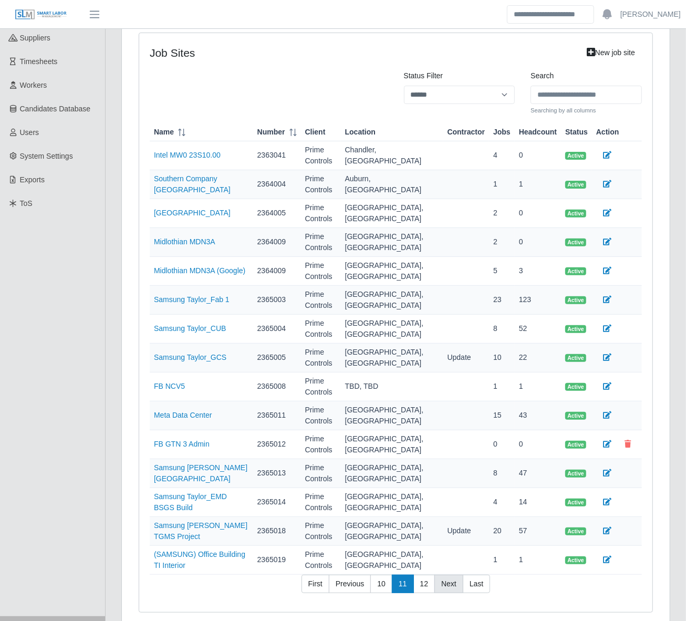
click at [443, 575] on link "Next" at bounding box center [448, 584] width 29 height 19
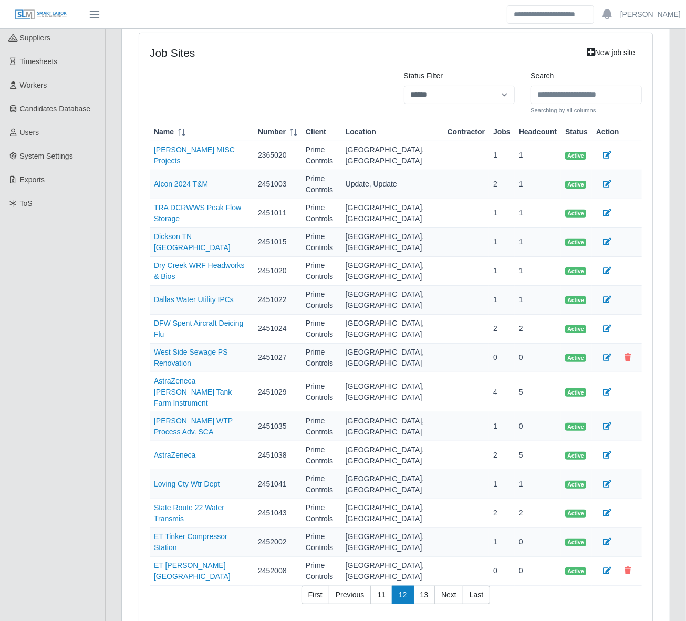
scroll to position [199, 0]
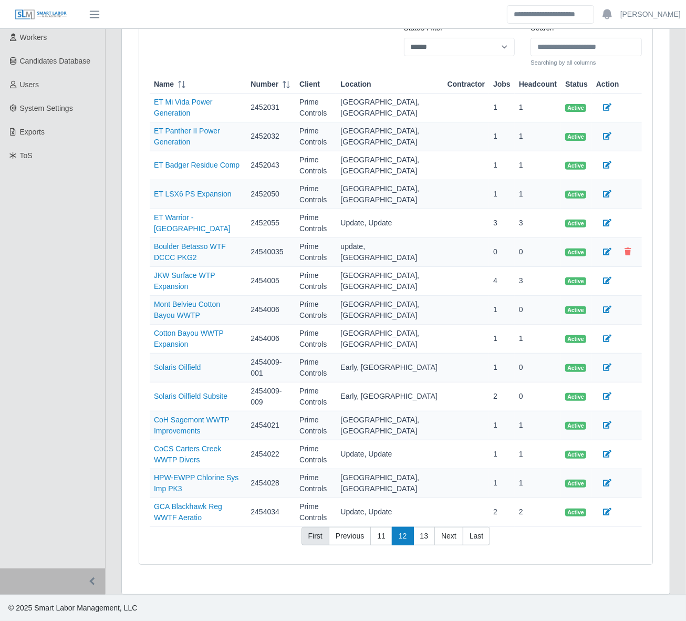
click at [320, 539] on link "First" at bounding box center [315, 536] width 28 height 19
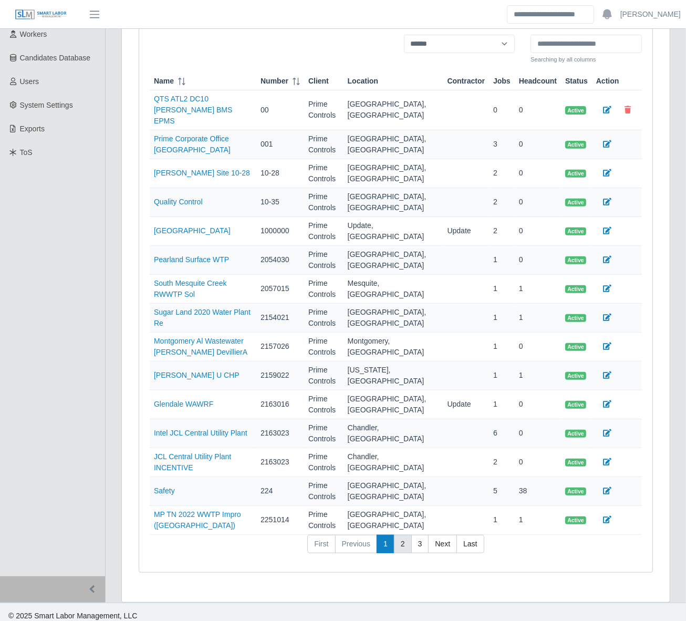
click at [407, 538] on link "2" at bounding box center [403, 544] width 18 height 19
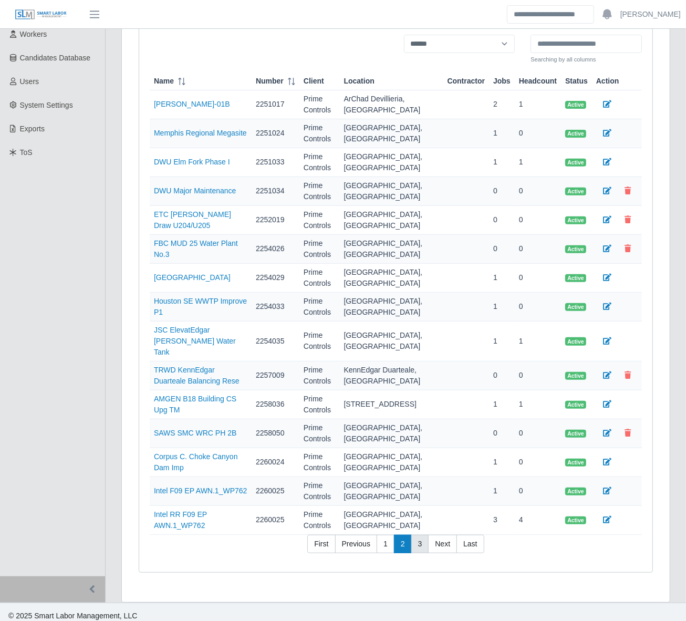
click at [416, 536] on link "3" at bounding box center [420, 544] width 18 height 19
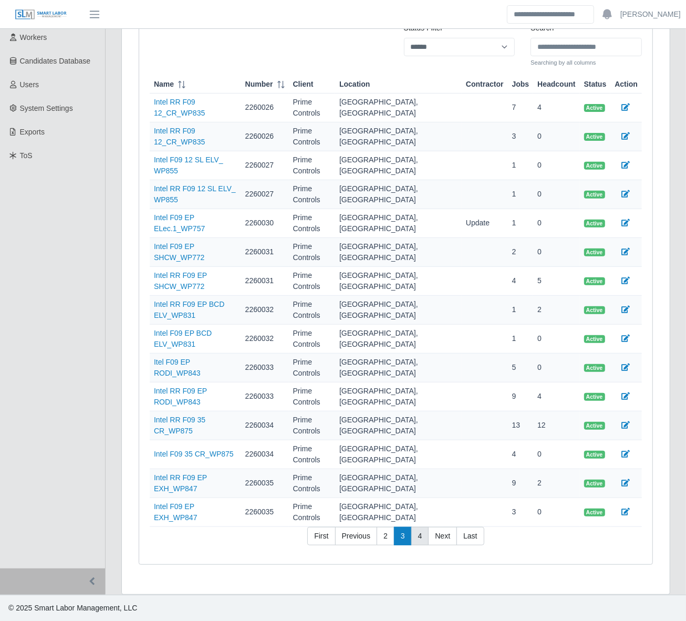
scroll to position [148, 0]
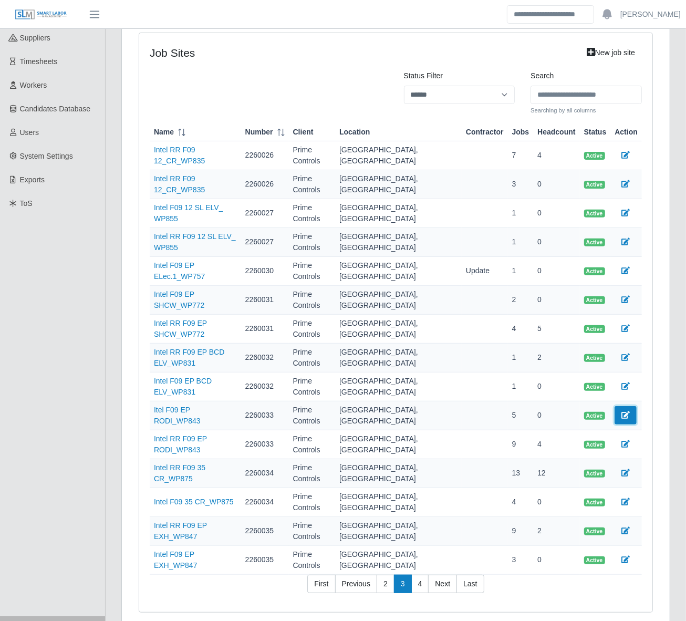
click at [621, 411] on icon at bounding box center [625, 414] width 8 height 7
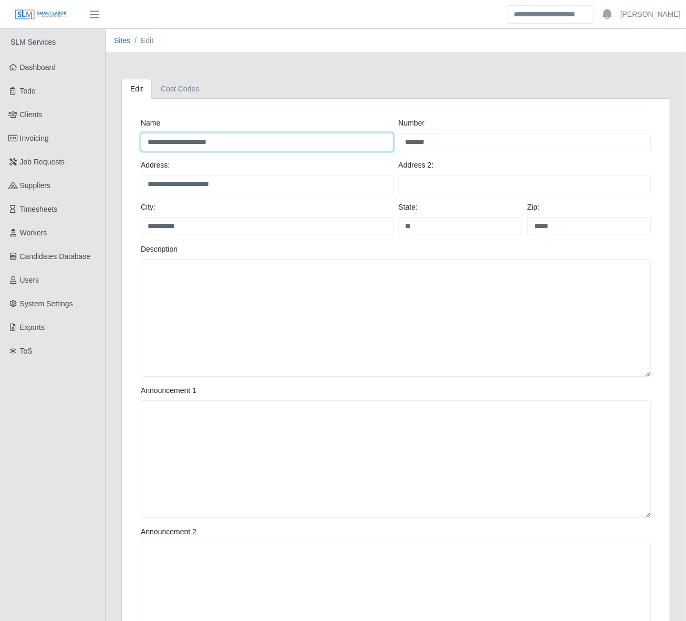
click at [150, 142] on input "**********" at bounding box center [267, 142] width 253 height 18
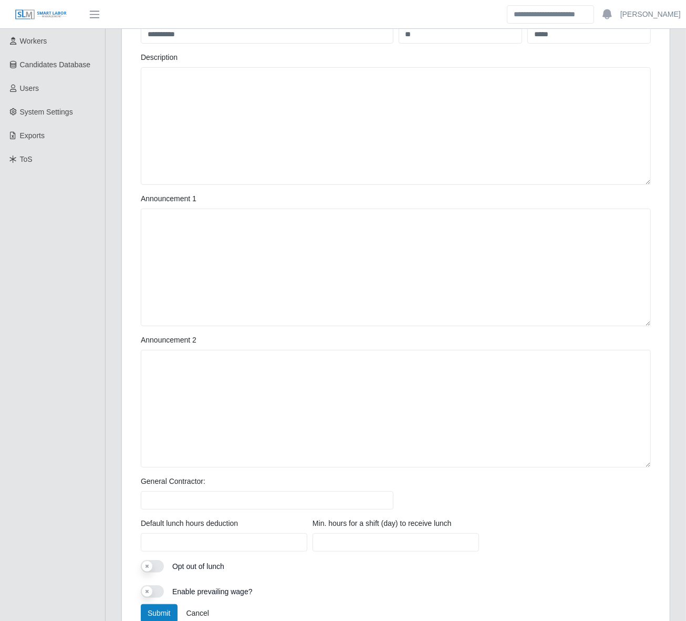
scroll to position [248, 0]
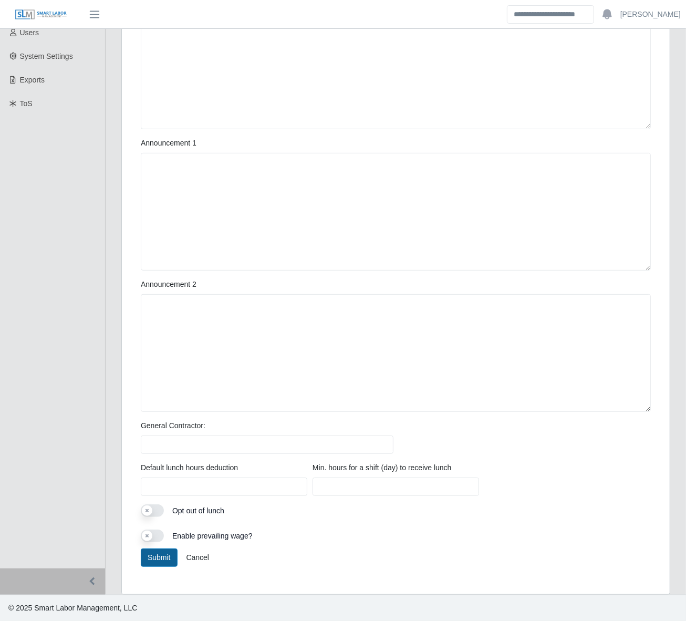
type input "**********"
click at [150, 558] on button "Submit" at bounding box center [159, 557] width 37 height 18
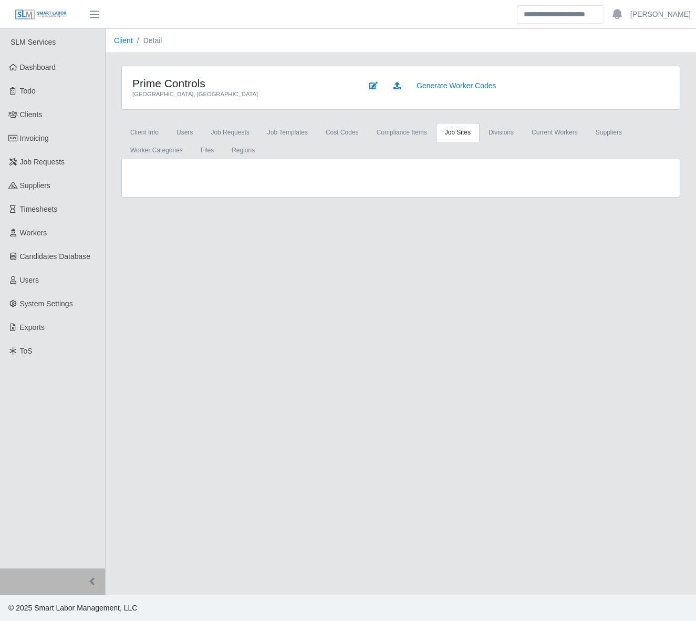
click at [454, 135] on link "job sites" at bounding box center [458, 132] width 44 height 19
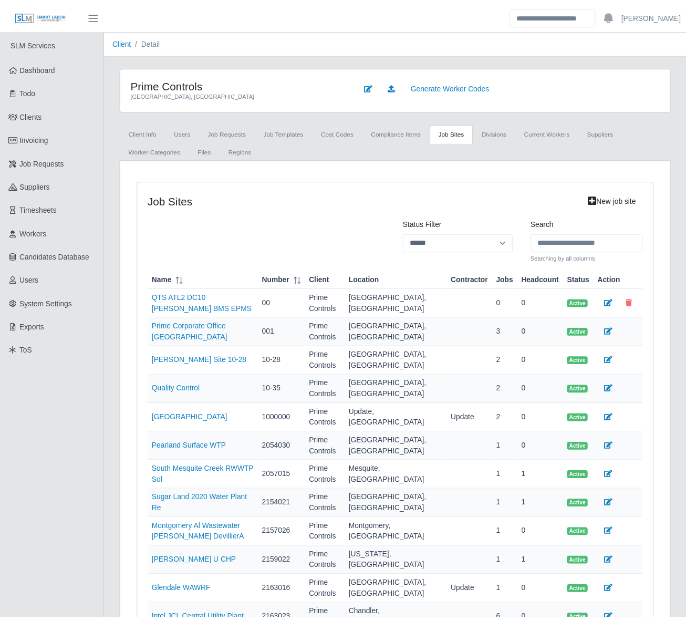
scroll to position [199, 0]
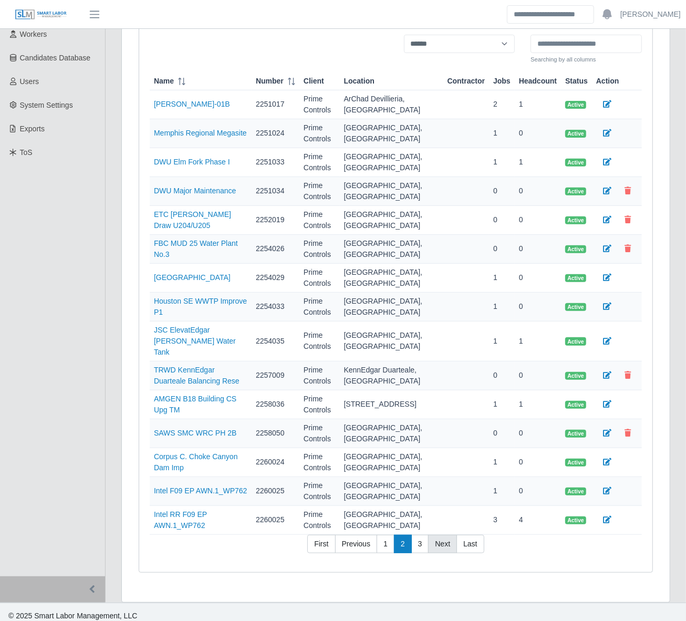
click at [440, 537] on link "Next" at bounding box center [442, 544] width 29 height 19
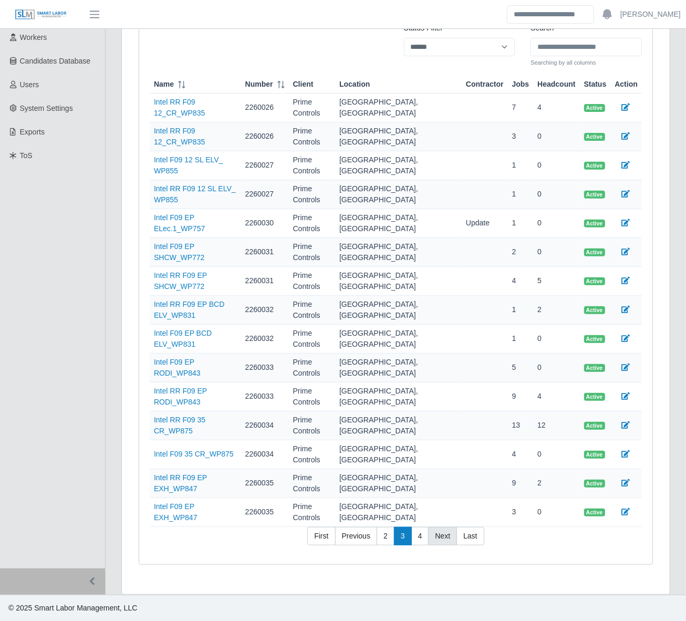
scroll to position [148, 0]
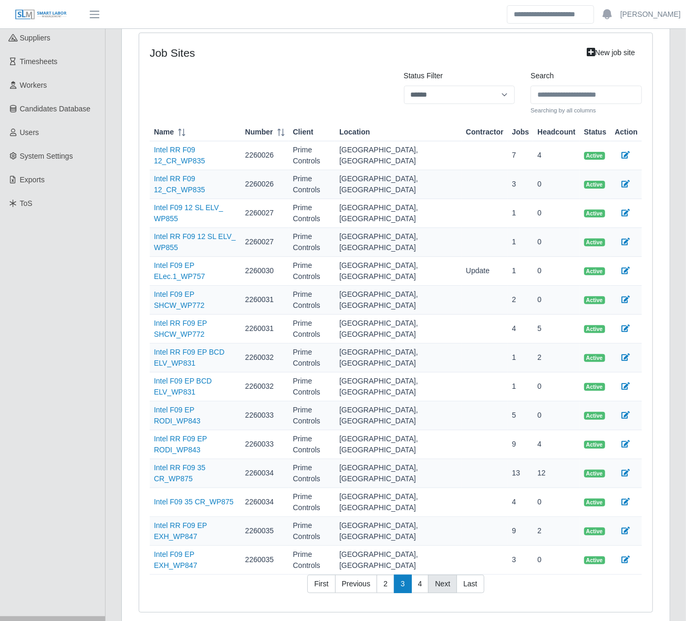
click at [440, 575] on link "Next" at bounding box center [442, 584] width 29 height 19
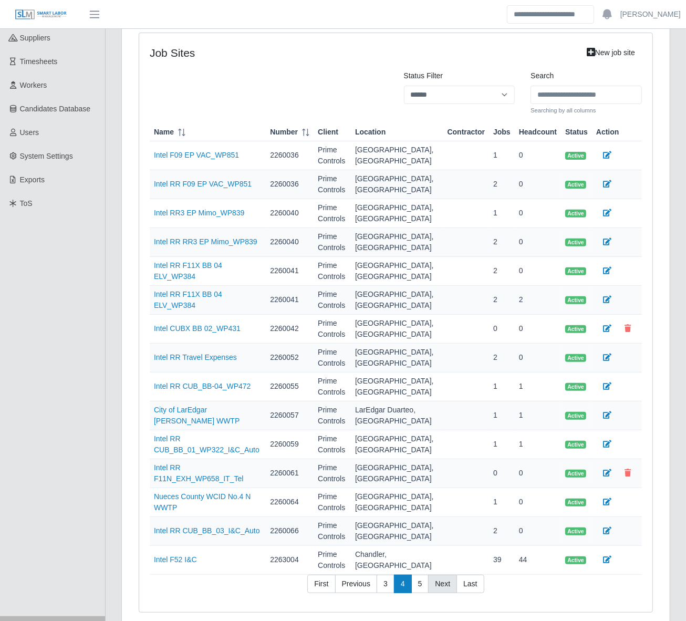
scroll to position [199, 0]
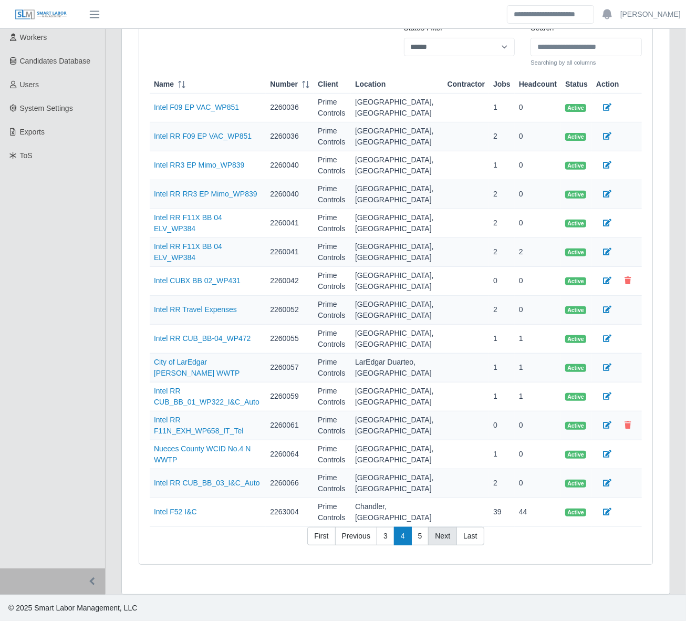
click at [440, 537] on link "Next" at bounding box center [442, 536] width 29 height 19
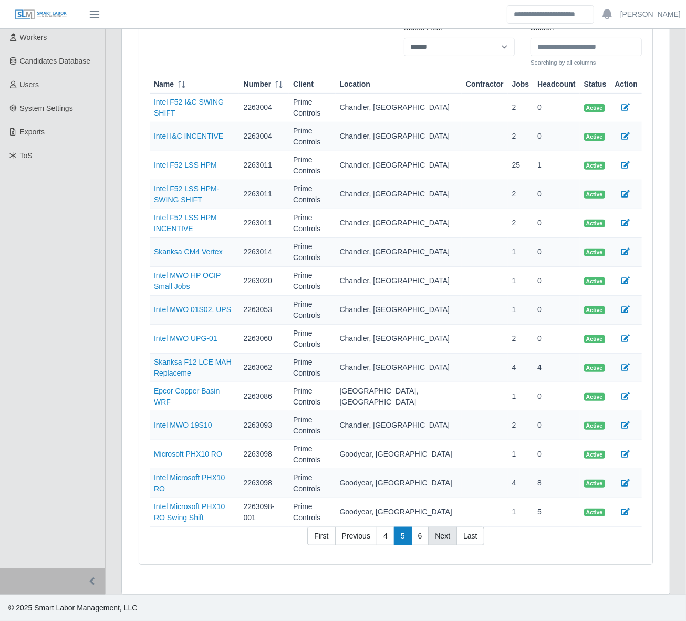
scroll to position [148, 0]
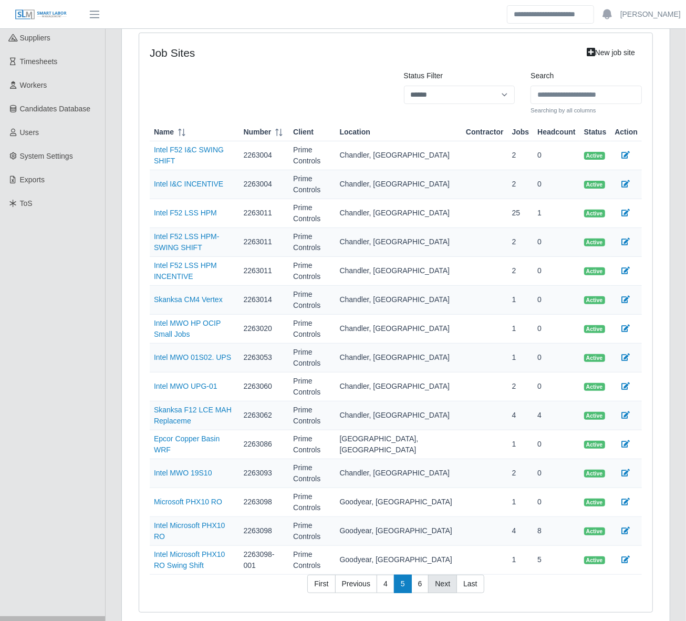
click at [440, 575] on link "Next" at bounding box center [442, 584] width 29 height 19
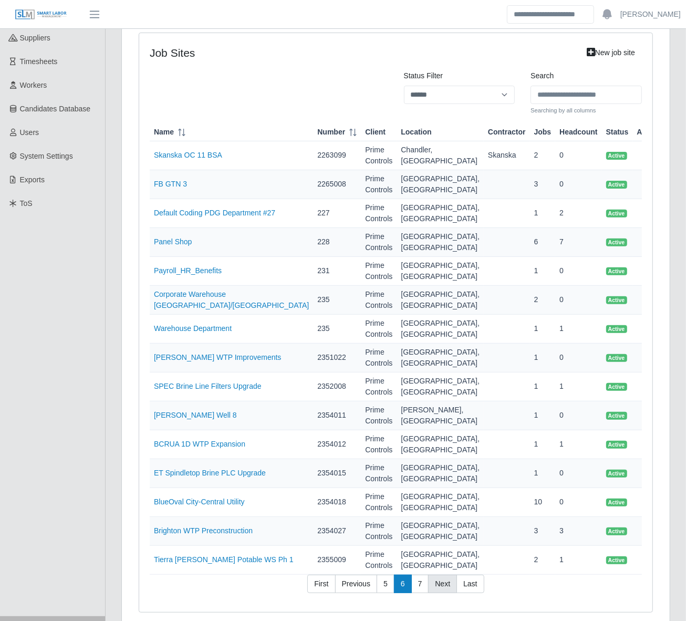
scroll to position [199, 0]
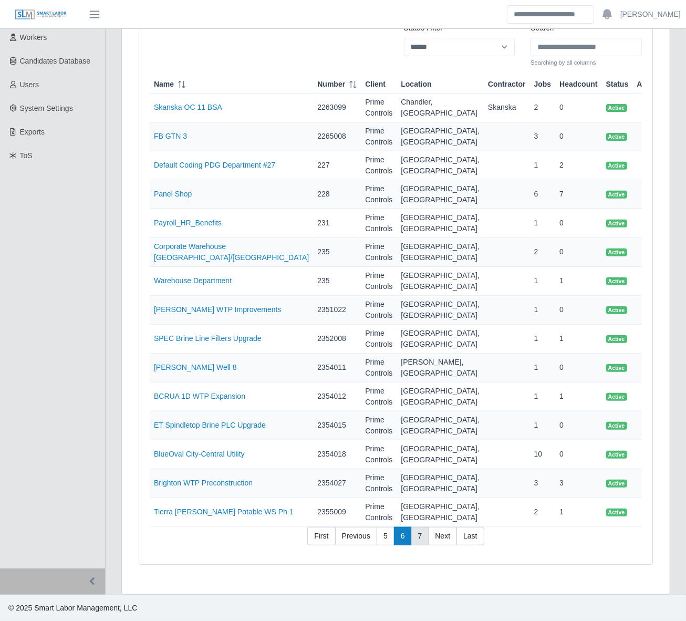
click at [421, 537] on link "7" at bounding box center [420, 536] width 18 height 19
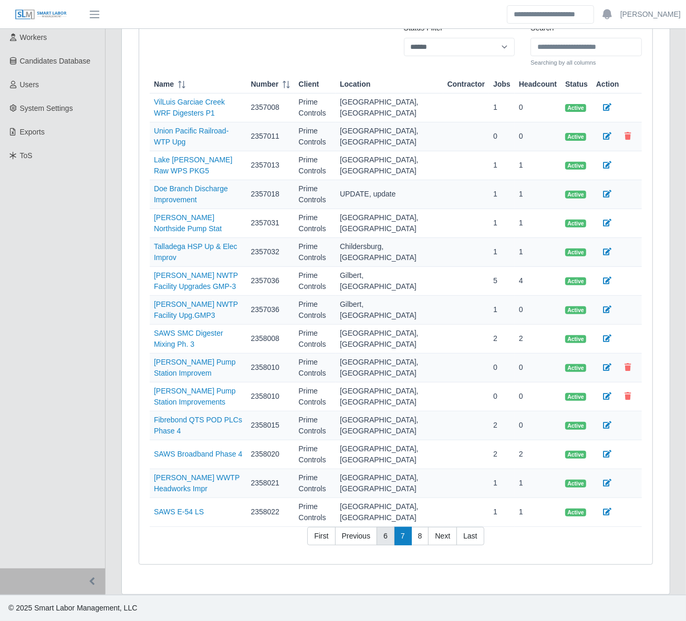
click at [383, 539] on link "6" at bounding box center [386, 536] width 18 height 19
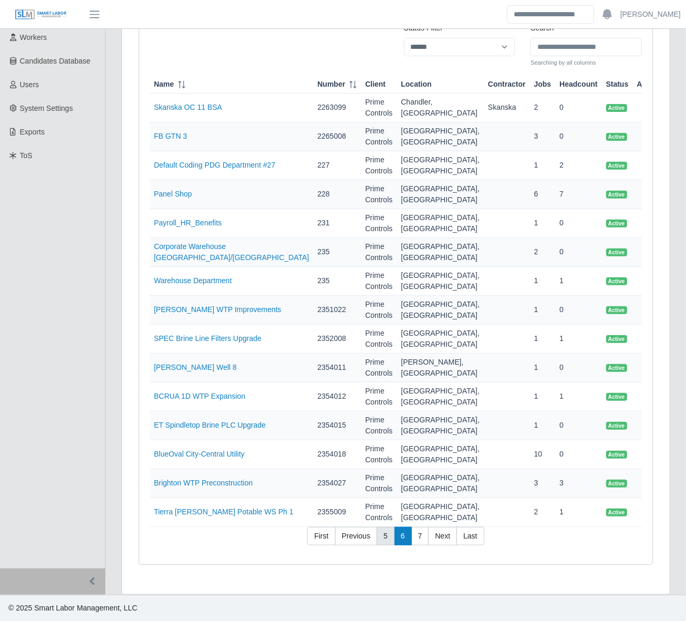
click at [384, 539] on link "5" at bounding box center [386, 536] width 18 height 19
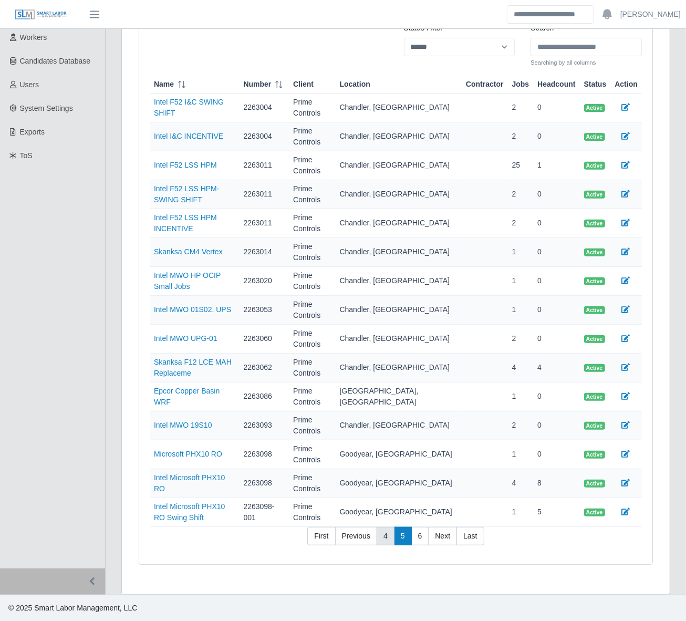
scroll to position [148, 0]
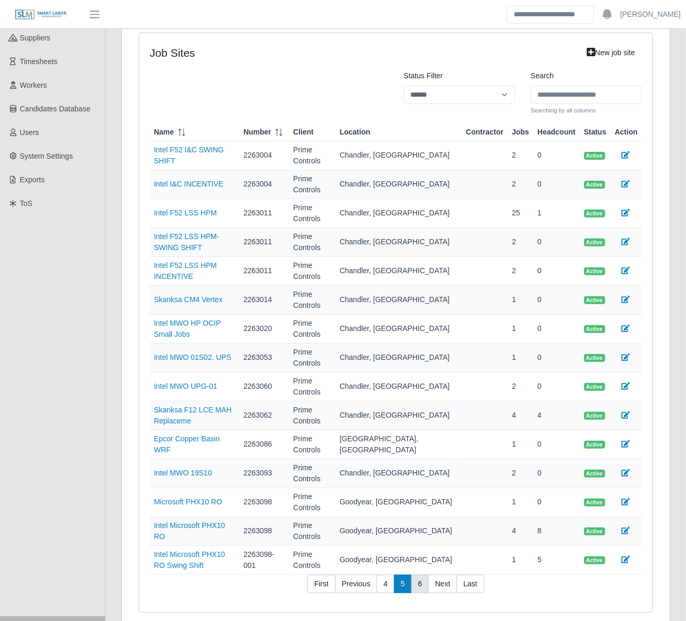
click at [413, 575] on link "6" at bounding box center [420, 584] width 18 height 19
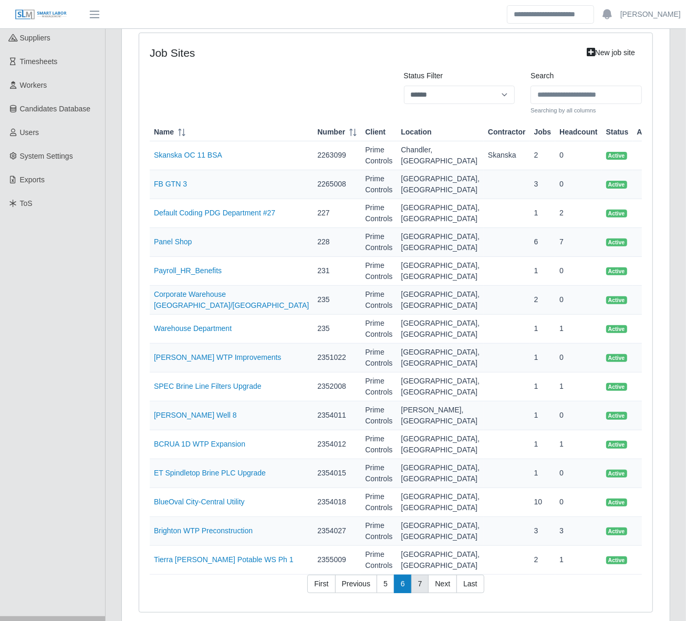
scroll to position [199, 0]
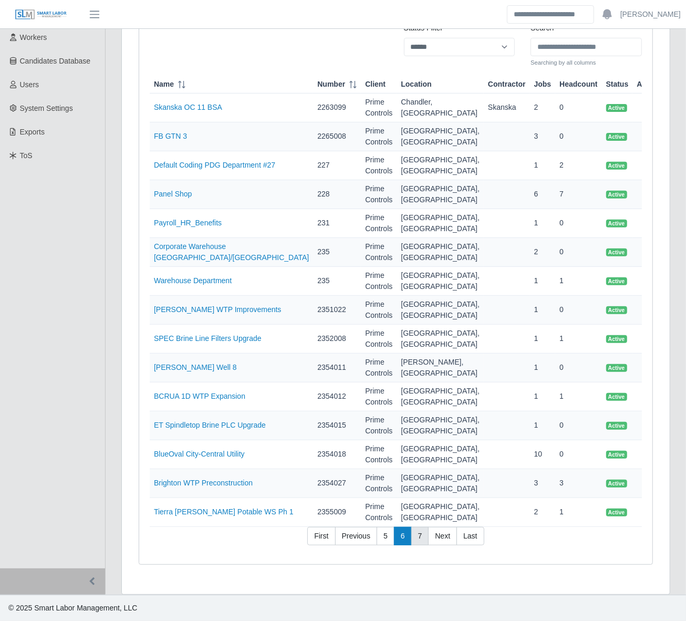
click at [415, 540] on link "7" at bounding box center [420, 536] width 18 height 19
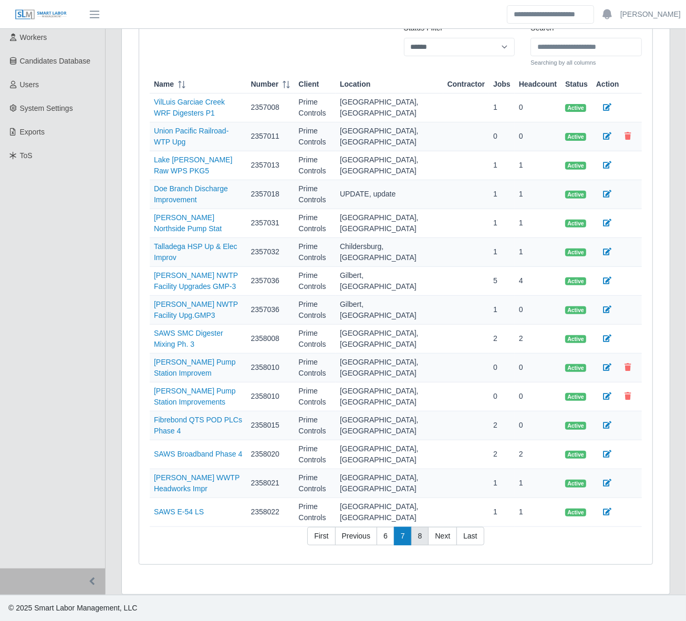
click at [416, 540] on link "8" at bounding box center [420, 536] width 18 height 19
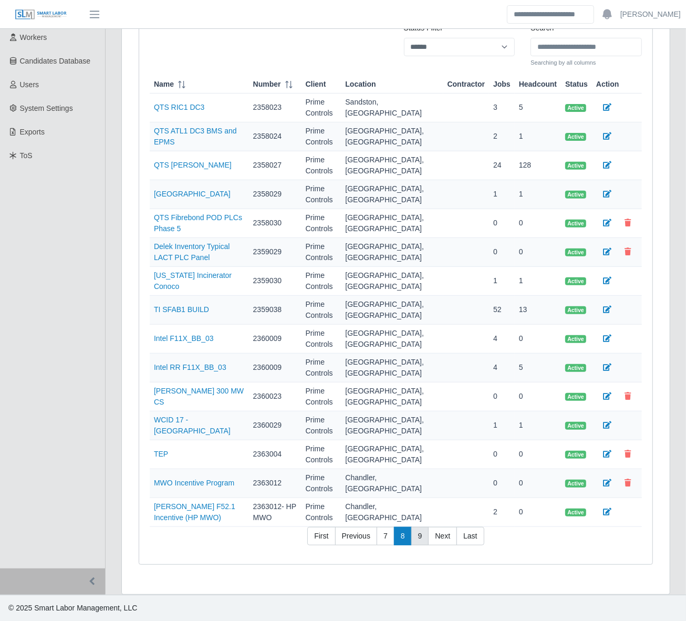
click at [418, 539] on link "9" at bounding box center [420, 536] width 18 height 19
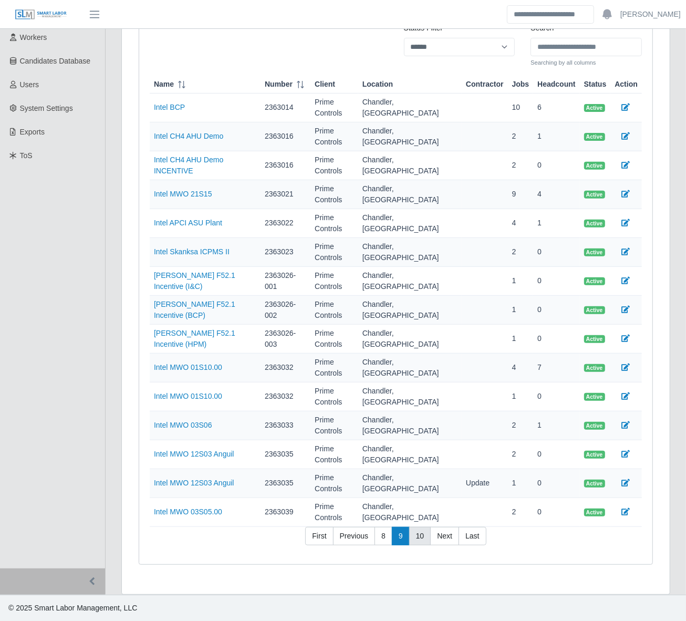
scroll to position [148, 0]
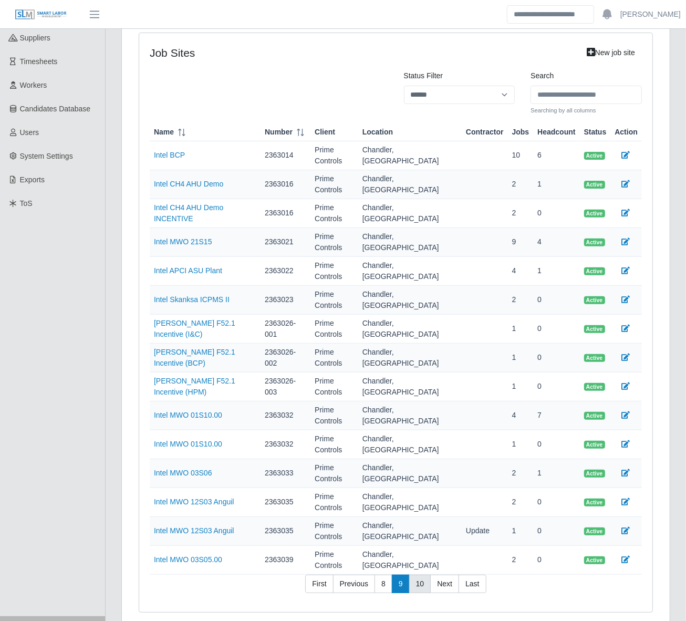
click at [418, 575] on link "10" at bounding box center [420, 584] width 22 height 19
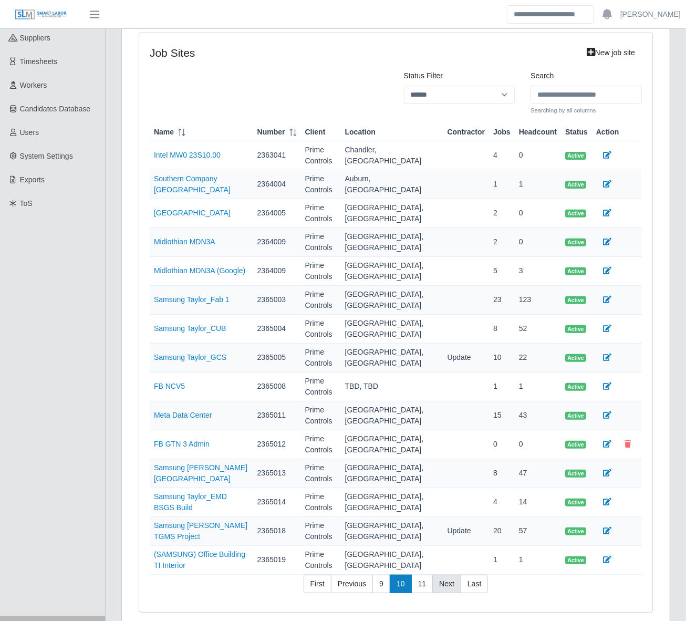
click at [440, 575] on link "Next" at bounding box center [446, 584] width 29 height 19
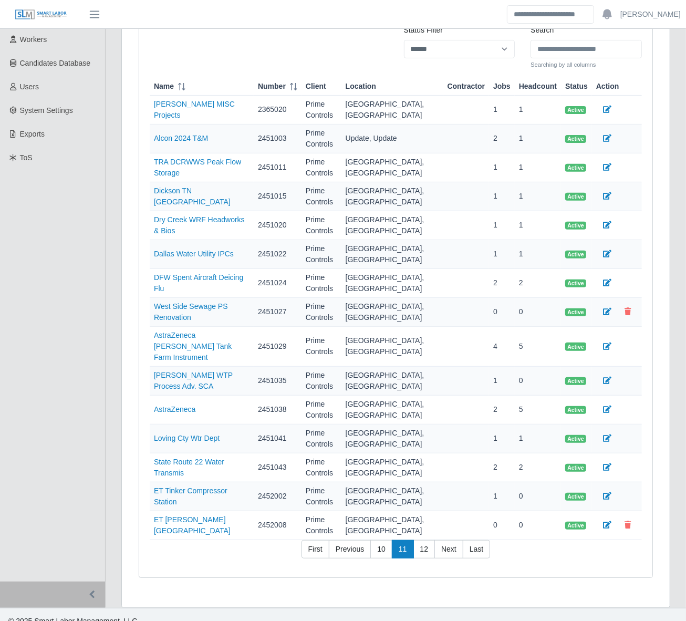
scroll to position [199, 0]
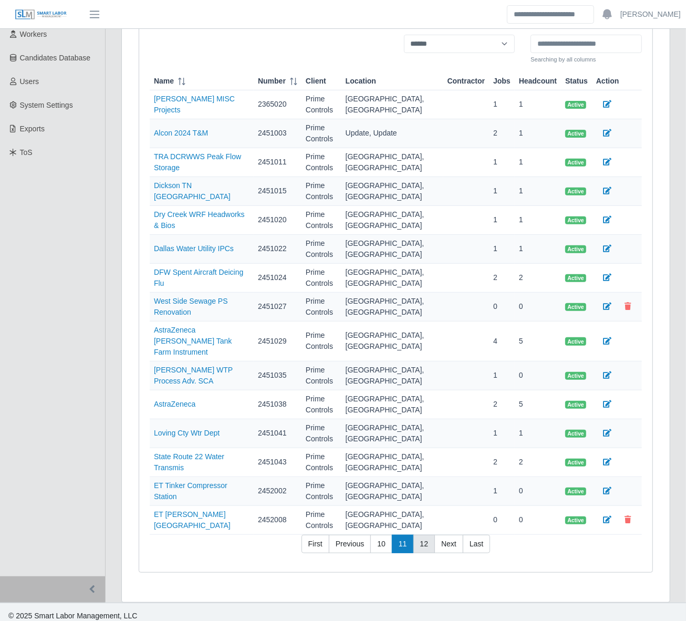
click at [423, 538] on link "12" at bounding box center [424, 544] width 22 height 19
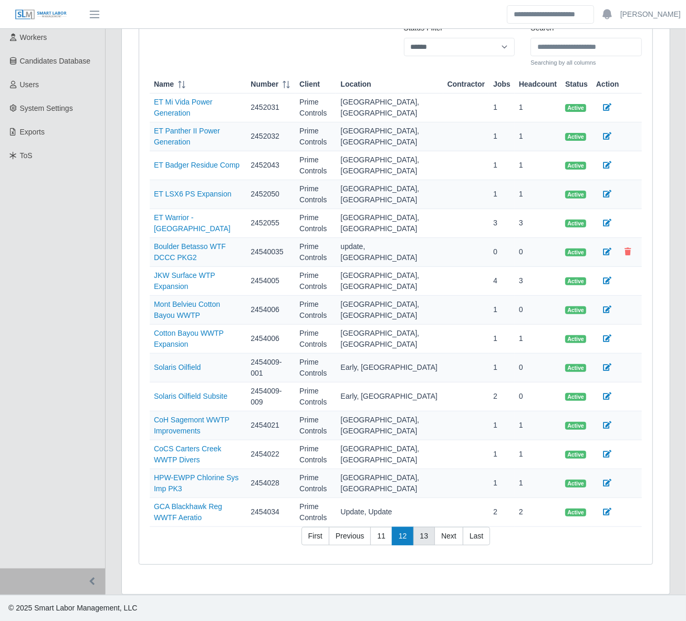
click at [423, 538] on link "13" at bounding box center [424, 536] width 22 height 19
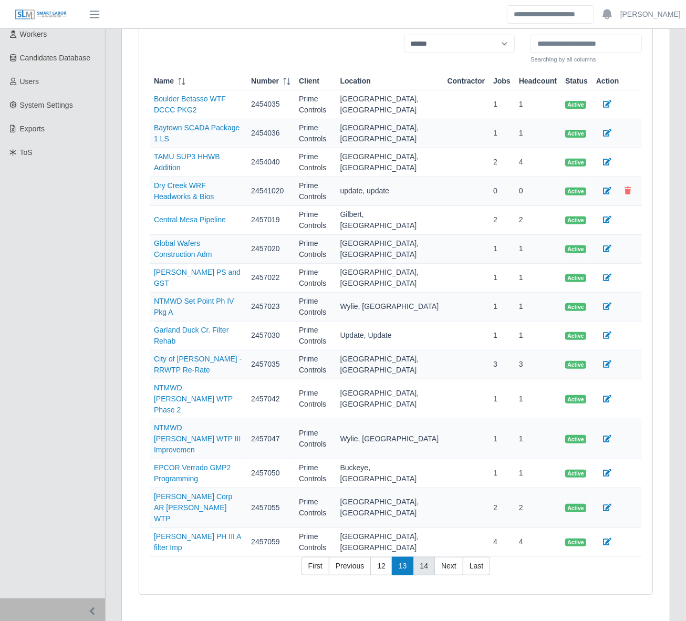
scroll to position [148, 0]
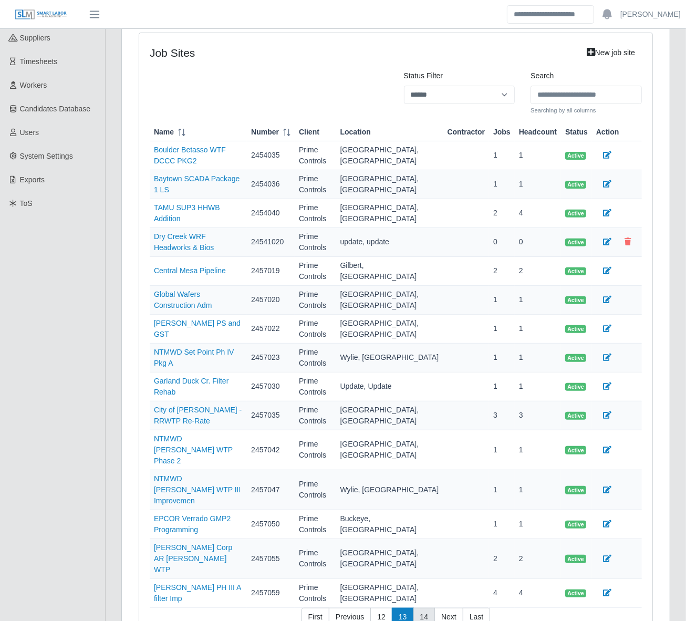
click at [422, 608] on link "14" at bounding box center [424, 617] width 22 height 19
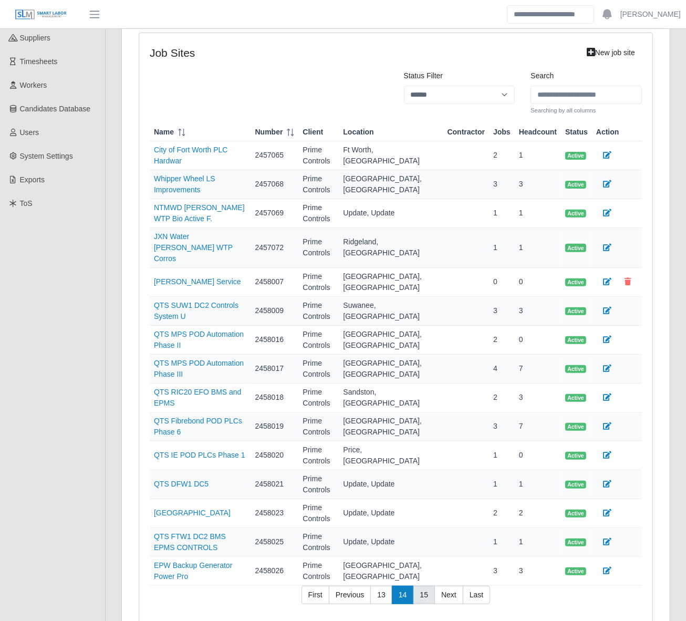
click at [423, 586] on link "15" at bounding box center [424, 595] width 22 height 19
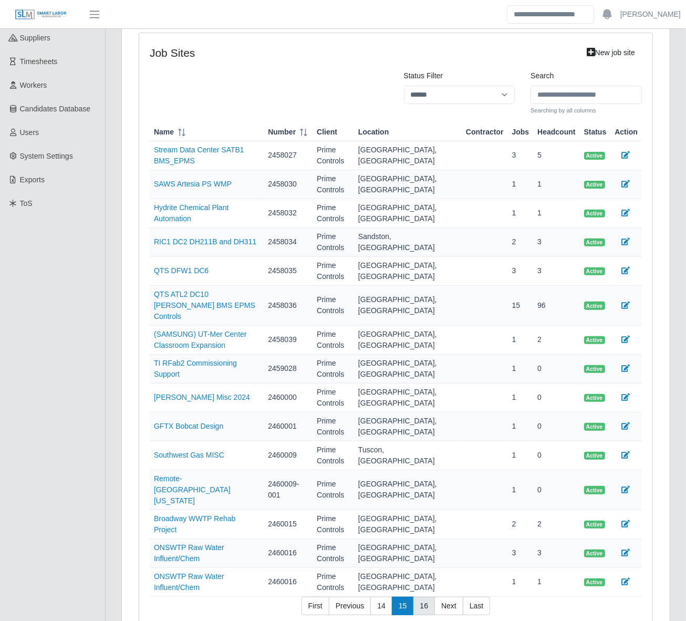
scroll to position [199, 0]
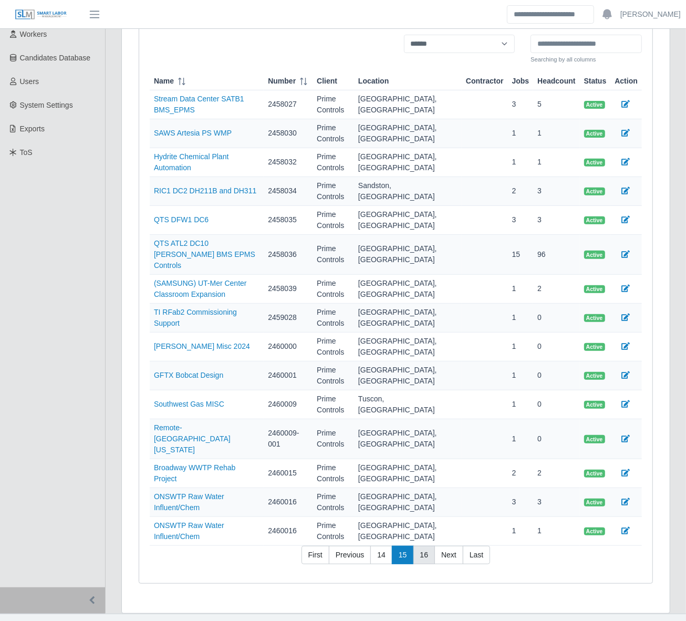
click at [420, 546] on link "16" at bounding box center [424, 555] width 22 height 19
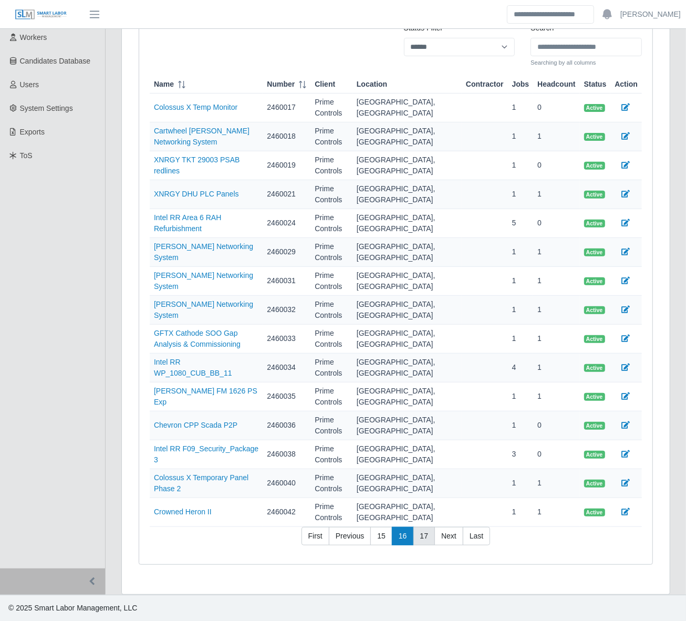
click at [422, 536] on link "17" at bounding box center [424, 536] width 22 height 19
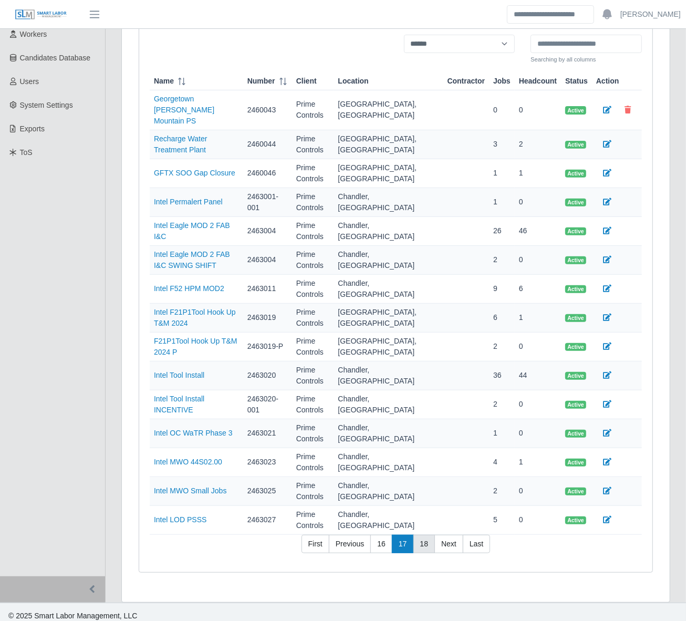
click at [422, 536] on link "18" at bounding box center [424, 544] width 22 height 19
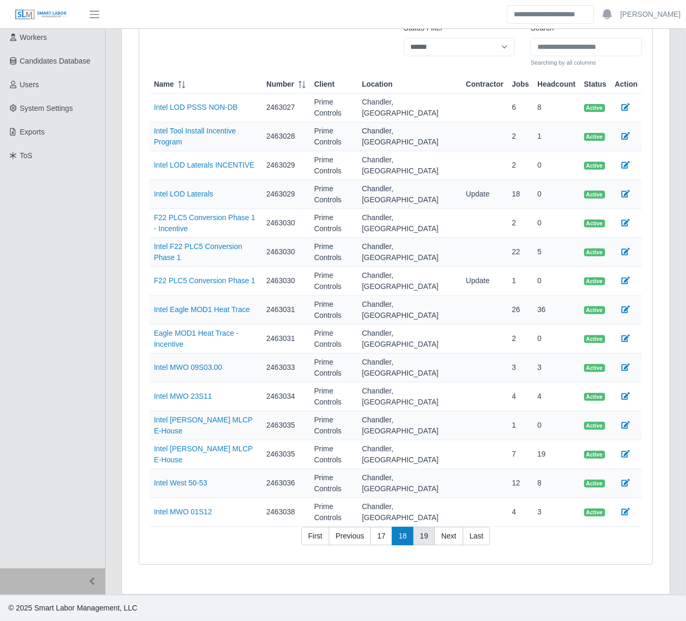
scroll to position [148, 0]
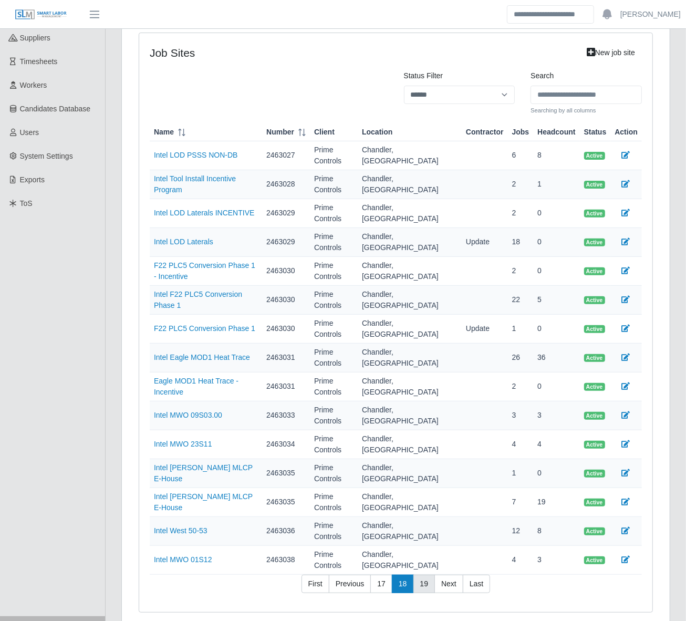
click at [422, 575] on link "19" at bounding box center [424, 584] width 22 height 19
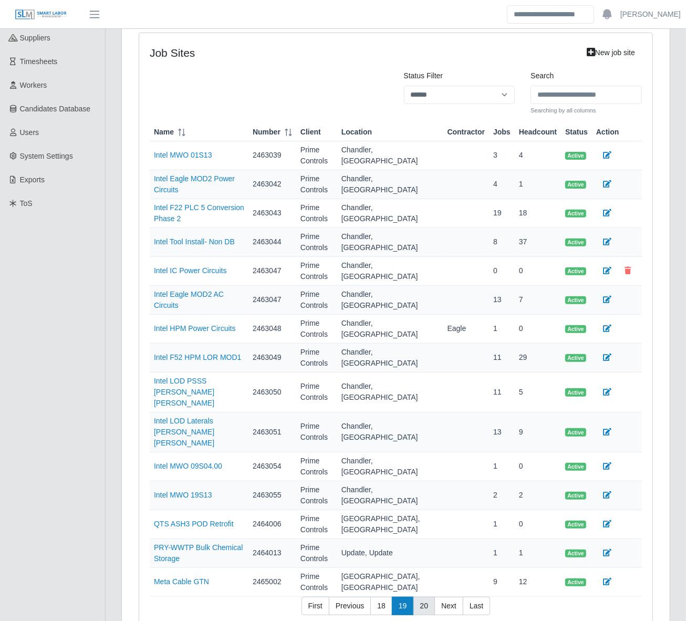
click at [422, 597] on link "20" at bounding box center [424, 606] width 22 height 19
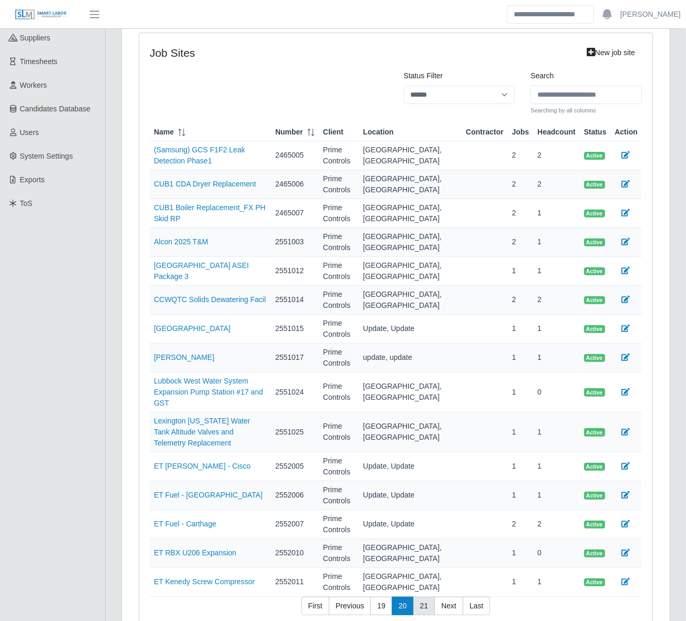
scroll to position [199, 0]
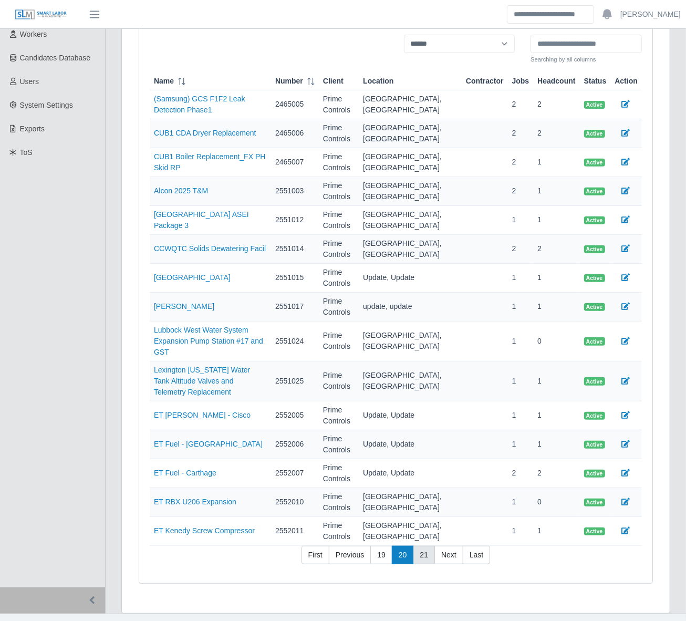
click at [422, 546] on link "21" at bounding box center [424, 555] width 22 height 19
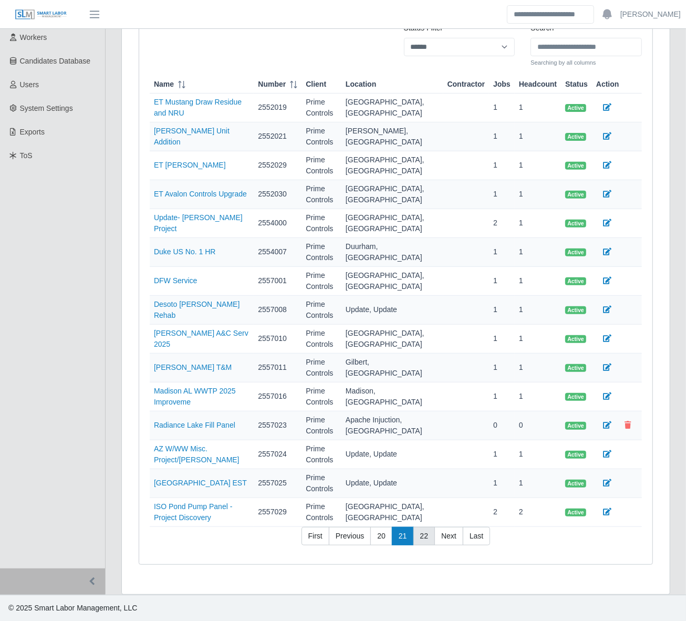
click at [422, 536] on link "22" at bounding box center [424, 536] width 22 height 19
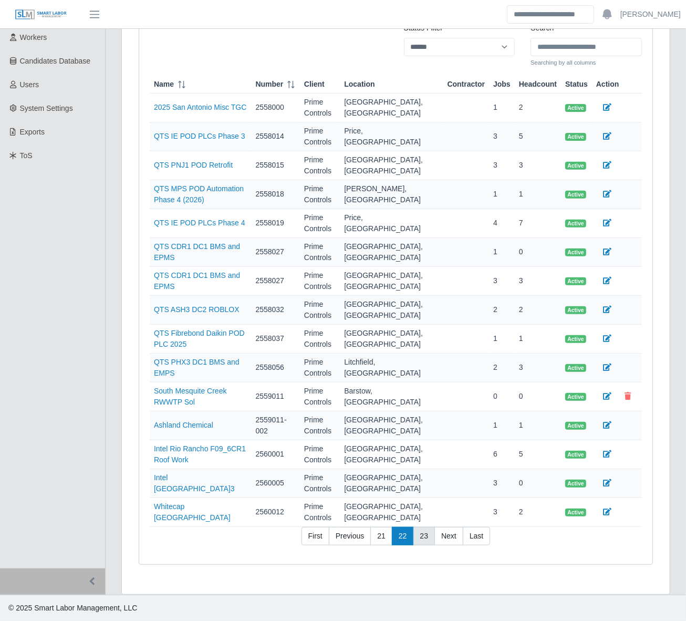
click at [422, 537] on link "23" at bounding box center [424, 536] width 22 height 19
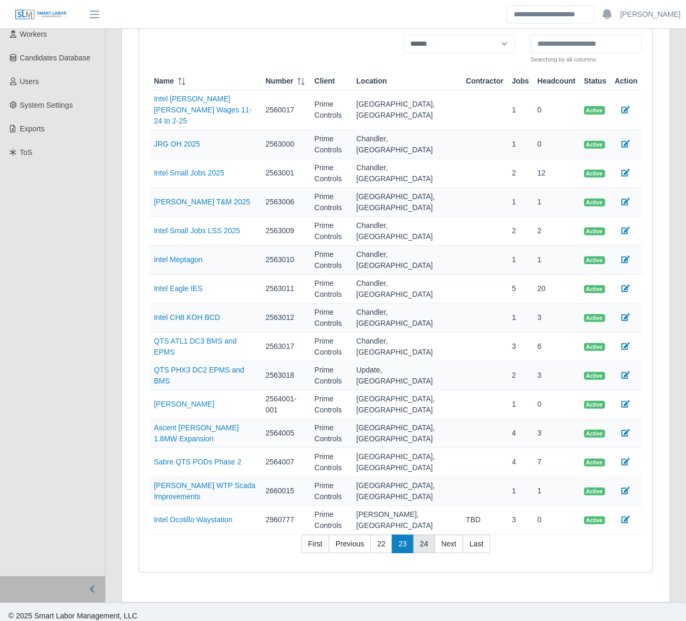
scroll to position [148, 0]
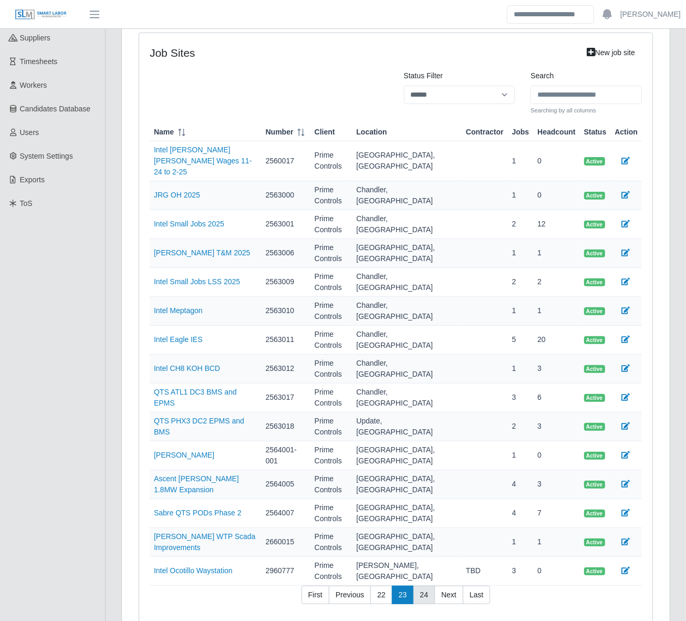
click at [422, 586] on link "24" at bounding box center [424, 595] width 22 height 19
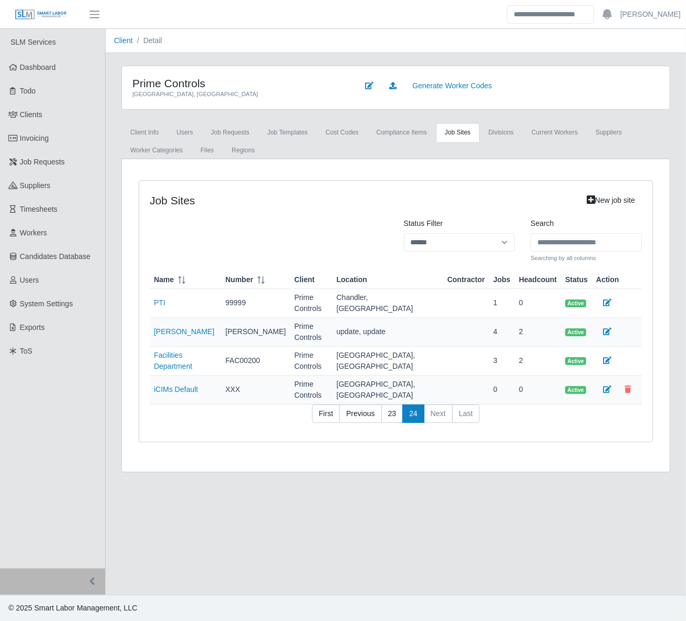
scroll to position [0, 0]
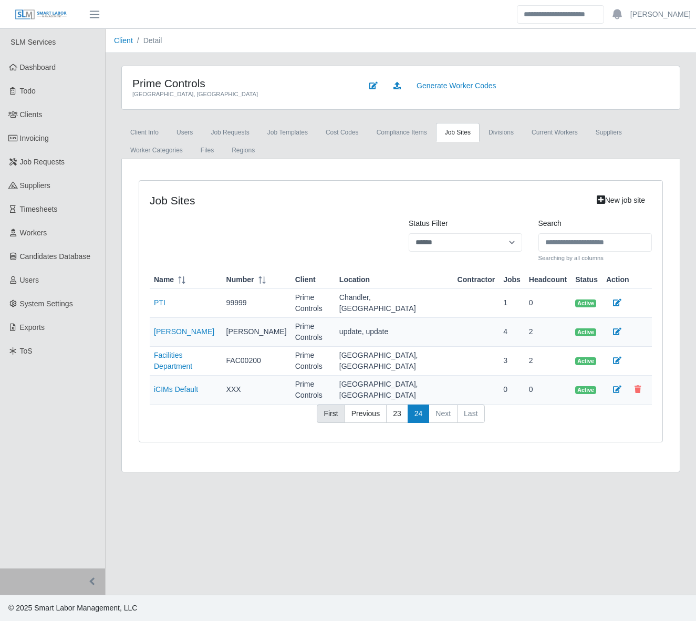
click at [335, 404] on link "First" at bounding box center [331, 413] width 28 height 19
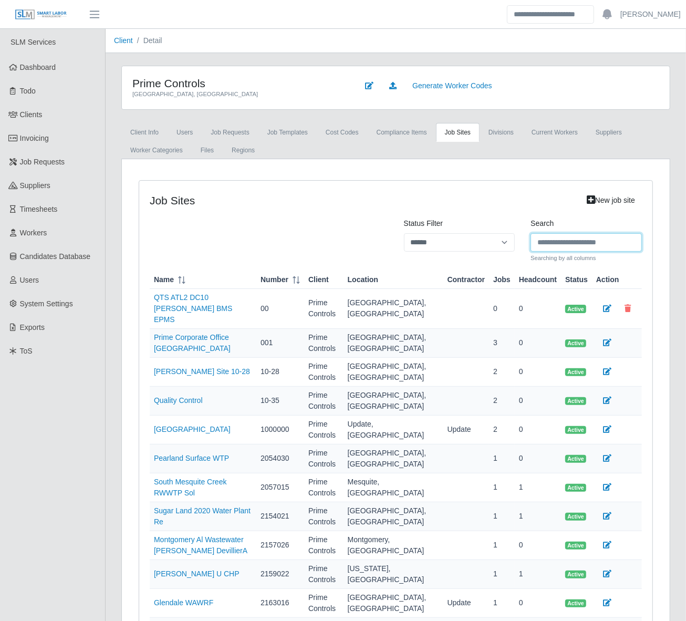
click at [588, 247] on input "Search" at bounding box center [585, 242] width 111 height 18
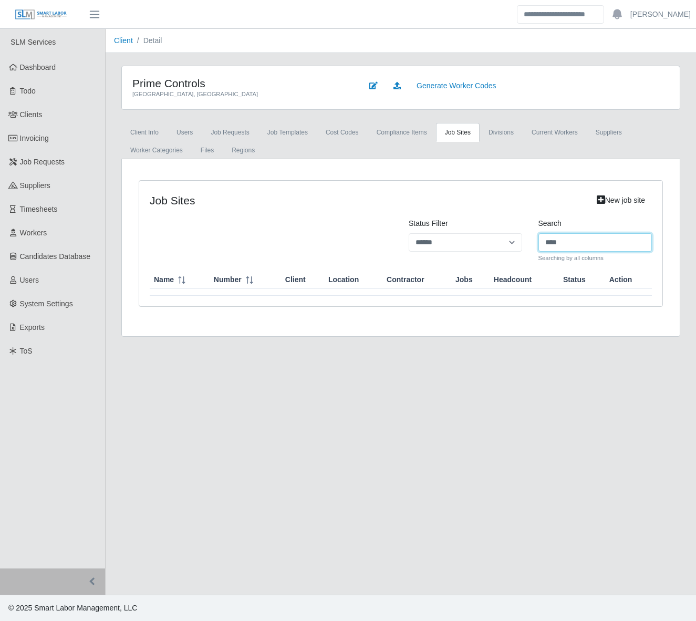
drag, startPoint x: 574, startPoint y: 243, endPoint x: 504, endPoint y: 238, distance: 69.5
click at [504, 238] on div "Status Filter ****** *** ******** Search **** Searching by all columns" at bounding box center [401, 240] width 518 height 45
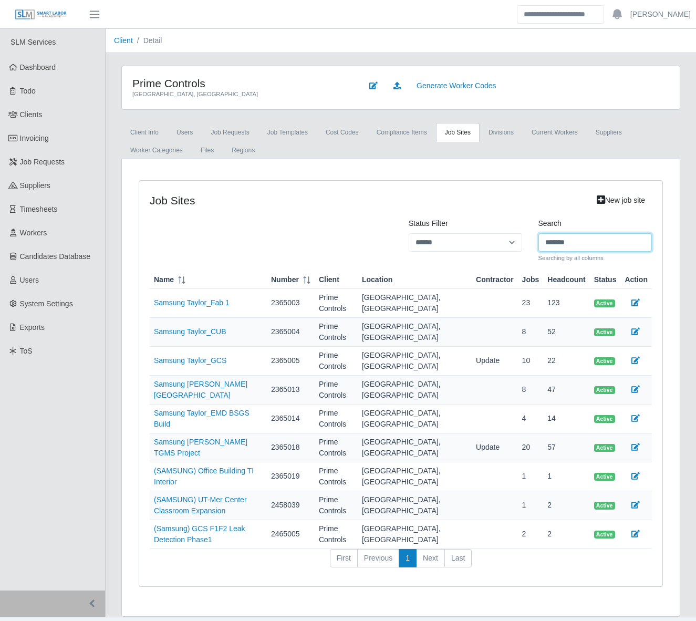
drag, startPoint x: 587, startPoint y: 245, endPoint x: 535, endPoint y: 233, distance: 54.0
click at [534, 242] on div "Search ******* Searching by all columns" at bounding box center [595, 240] width 130 height 45
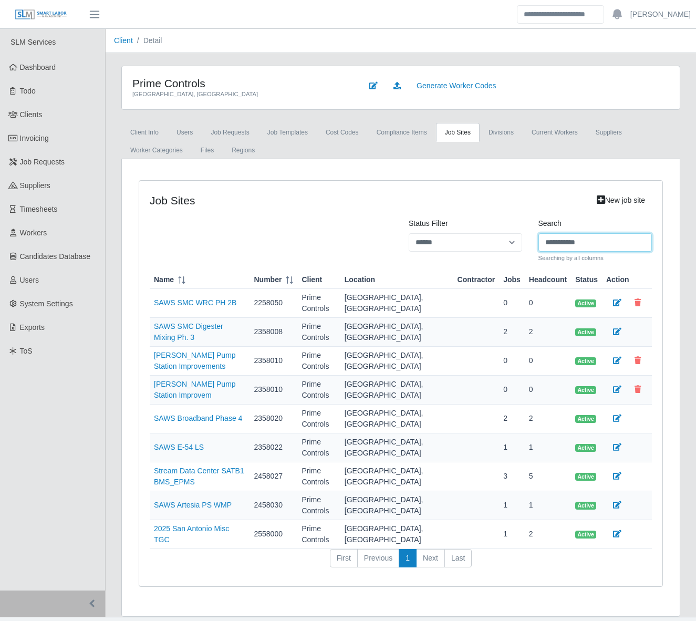
drag, startPoint x: 584, startPoint y: 243, endPoint x: 495, endPoint y: 243, distance: 88.8
click at [495, 243] on div "**********" at bounding box center [401, 240] width 518 height 45
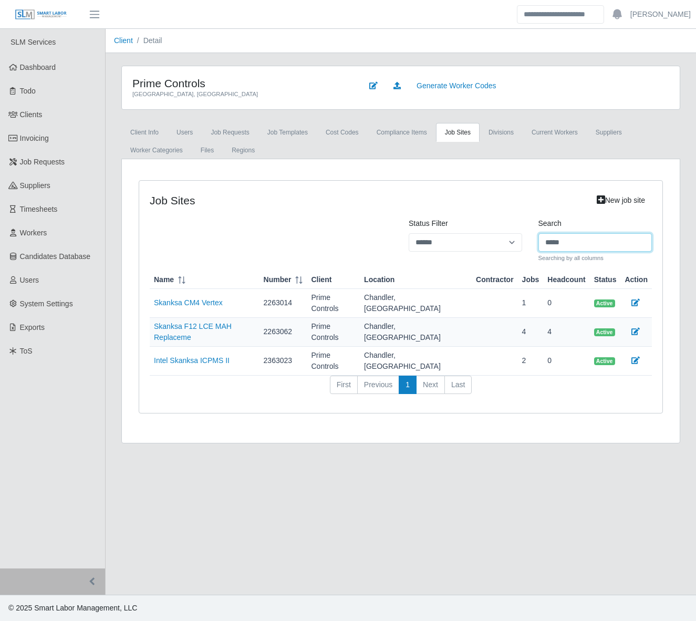
drag, startPoint x: 568, startPoint y: 245, endPoint x: 505, endPoint y: 234, distance: 64.5
click at [521, 238] on div "Status Filter ****** *** ******** Search ***** Searching by all columns" at bounding box center [401, 240] width 518 height 45
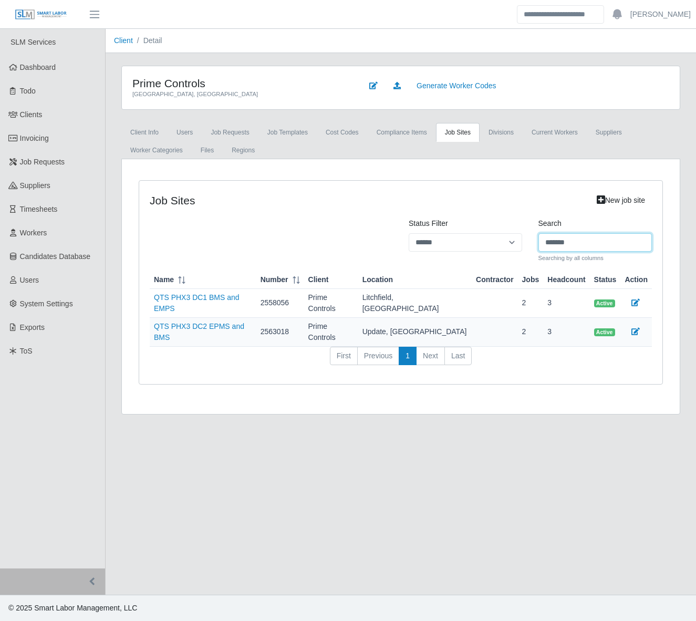
drag, startPoint x: 571, startPoint y: 243, endPoint x: 531, endPoint y: 247, distance: 40.7
click at [531, 247] on div "Search ******* Searching by all columns" at bounding box center [595, 240] width 130 height 45
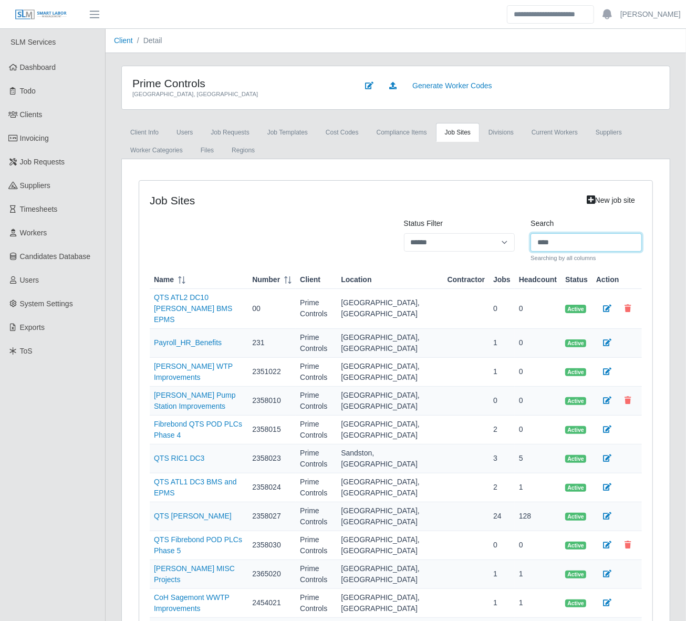
type input "****"
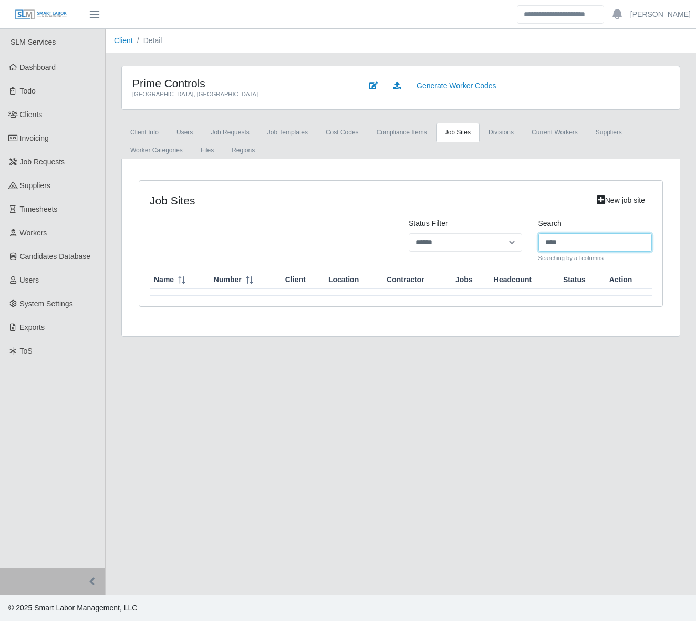
drag, startPoint x: 564, startPoint y: 248, endPoint x: 527, endPoint y: 247, distance: 36.8
click at [527, 247] on div "Status Filter ****** *** ******** Search **** Searching by all columns" at bounding box center [401, 240] width 518 height 45
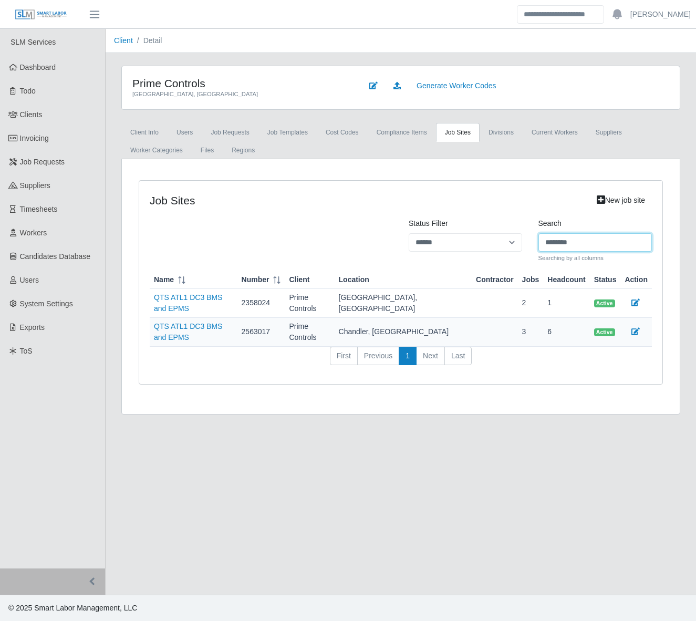
drag, startPoint x: 579, startPoint y: 247, endPoint x: 528, endPoint y: 245, distance: 51.0
click at [528, 245] on div "Status Filter ****** *** ******** Search ******** Searching by all columns" at bounding box center [401, 240] width 518 height 45
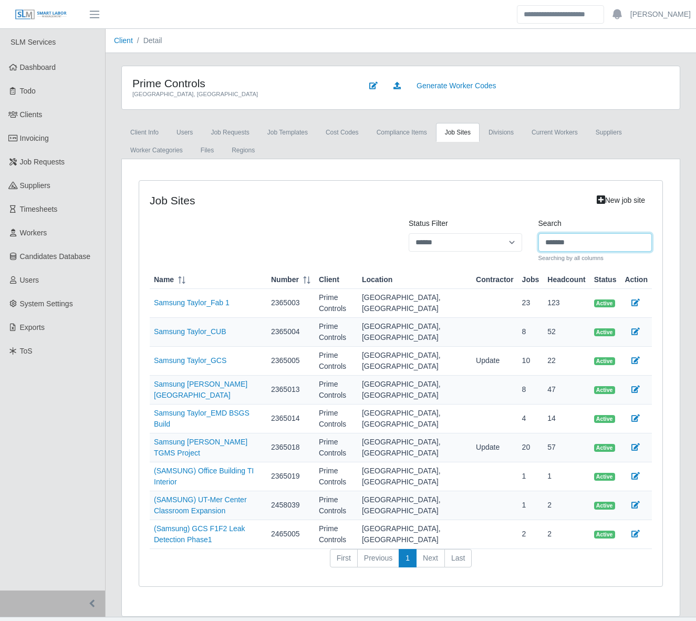
drag, startPoint x: 578, startPoint y: 239, endPoint x: 523, endPoint y: 242, distance: 55.2
click at [523, 242] on div "Status Filter ****** *** ******** Search ******* Searching by all columns" at bounding box center [401, 240] width 518 height 45
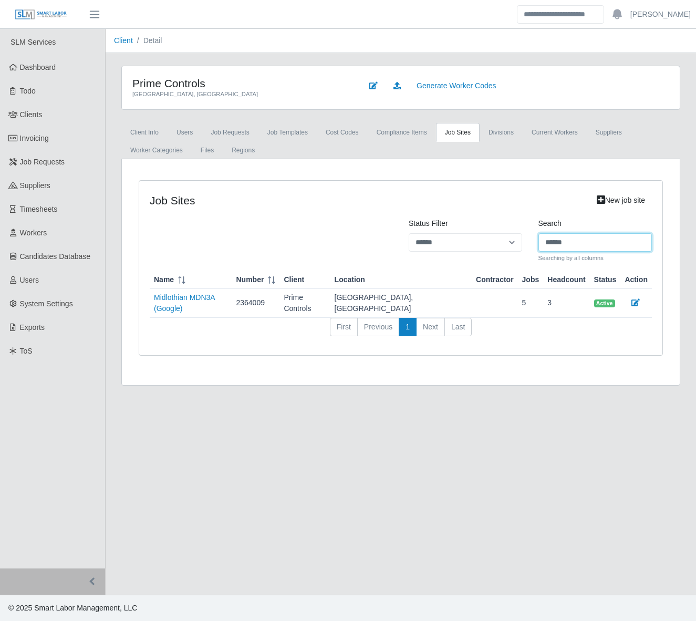
drag, startPoint x: 575, startPoint y: 245, endPoint x: 534, endPoint y: 246, distance: 41.5
click at [534, 246] on div "Search ****** Searching by all columns" at bounding box center [595, 240] width 130 height 45
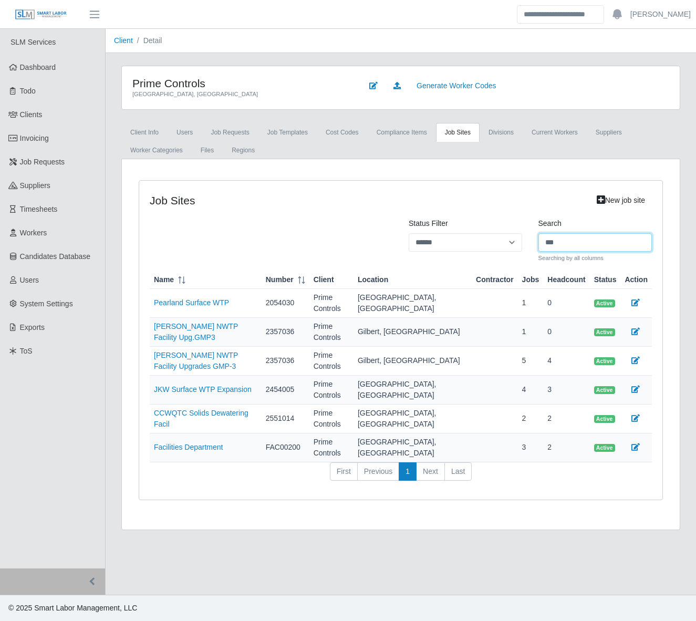
drag, startPoint x: 577, startPoint y: 240, endPoint x: 520, endPoint y: 247, distance: 57.2
click at [520, 247] on div "Status Filter ****** *** ******** Search *** Searching by all columns" at bounding box center [401, 240] width 518 height 45
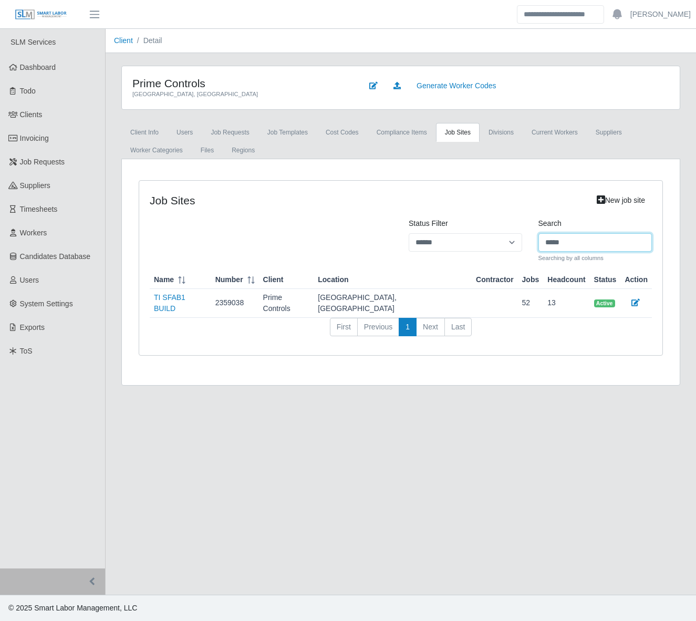
drag, startPoint x: 547, startPoint y: 244, endPoint x: 518, endPoint y: 248, distance: 29.2
click at [544, 244] on input "*****" at bounding box center [595, 242] width 114 height 18
type input "******"
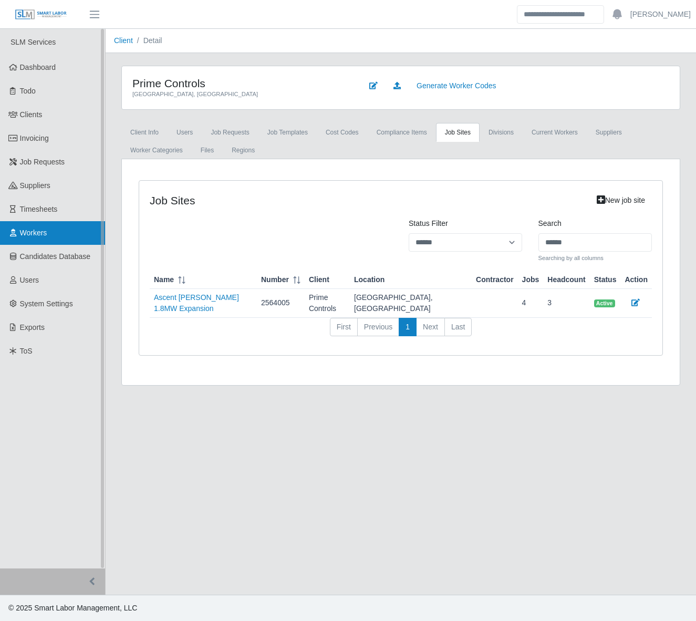
click at [37, 232] on span "Workers" at bounding box center [33, 232] width 27 height 8
